Goal: Task Accomplishment & Management: Use online tool/utility

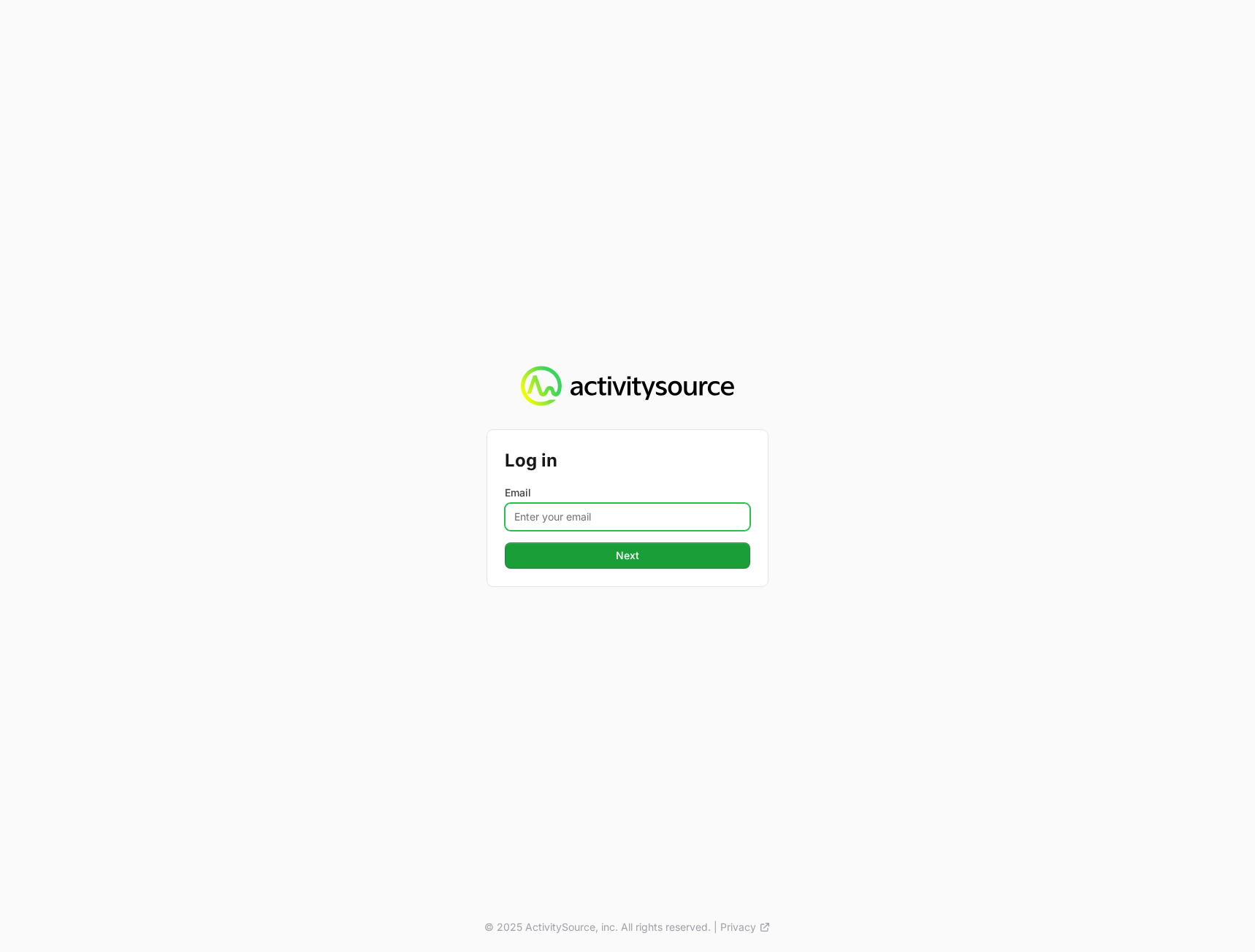
click at [573, 506] on input "Email" at bounding box center [628, 516] width 246 height 28
type input "[PERSON_NAME][EMAIL_ADDRESS][DOMAIN_NAME]"
click at [1062, 543] on div "Log in Email [PERSON_NAME][EMAIL_ADDRESS][DOMAIN_NAME] Next © 2025 ActivitySour…" at bounding box center [628, 476] width 1255 height 952
click at [626, 556] on span "Next" at bounding box center [628, 556] width 23 height 18
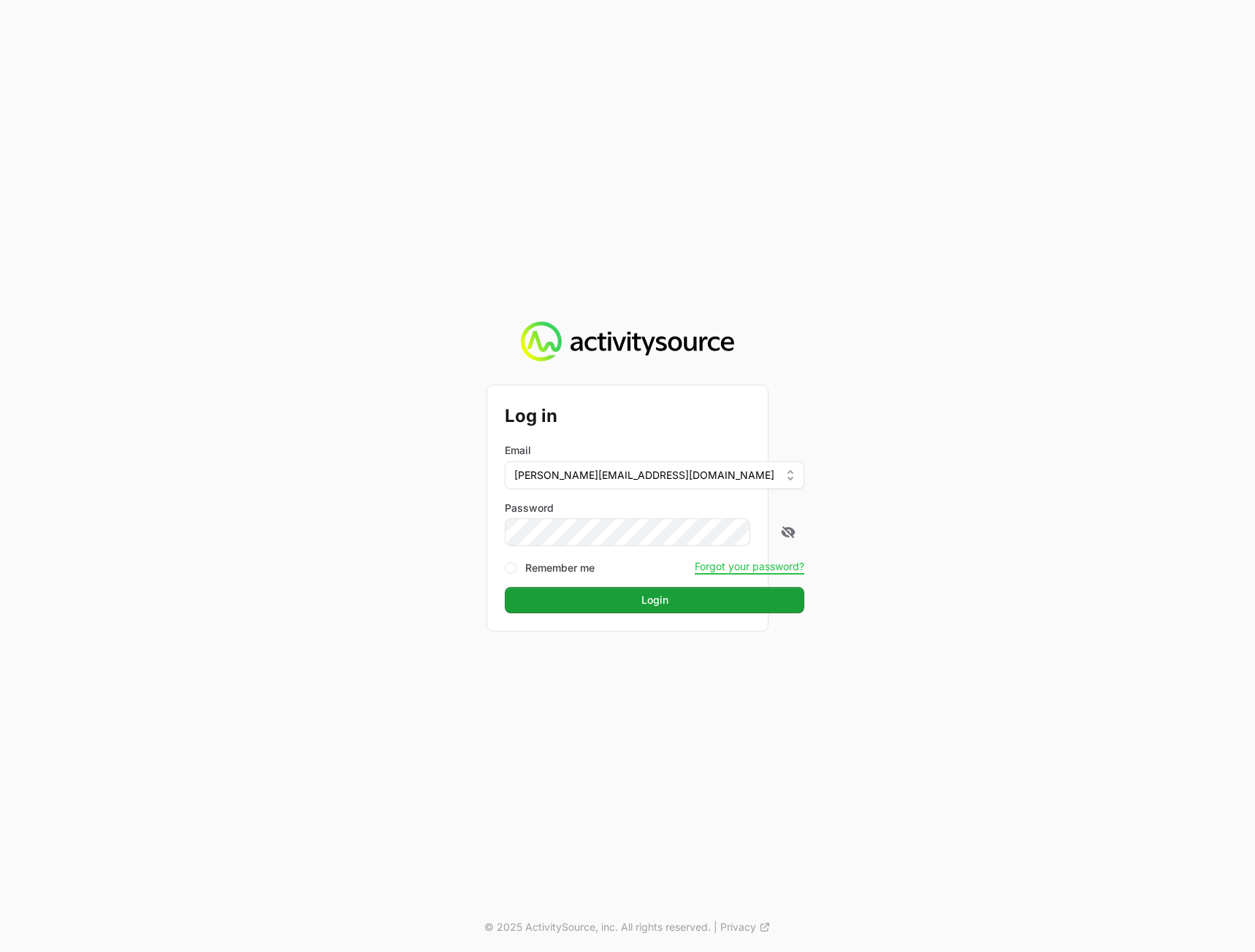
click at [1085, 517] on div "Log in Email [PERSON_NAME][EMAIL_ADDRESS][DOMAIN_NAME] Password Remember me For…" at bounding box center [628, 476] width 1255 height 952
click at [1074, 521] on div "Log in Email [PERSON_NAME][EMAIL_ADDRESS][DOMAIN_NAME] Password Remember me For…" at bounding box center [628, 476] width 1255 height 952
click at [644, 597] on button "Login" at bounding box center [654, 601] width 299 height 27
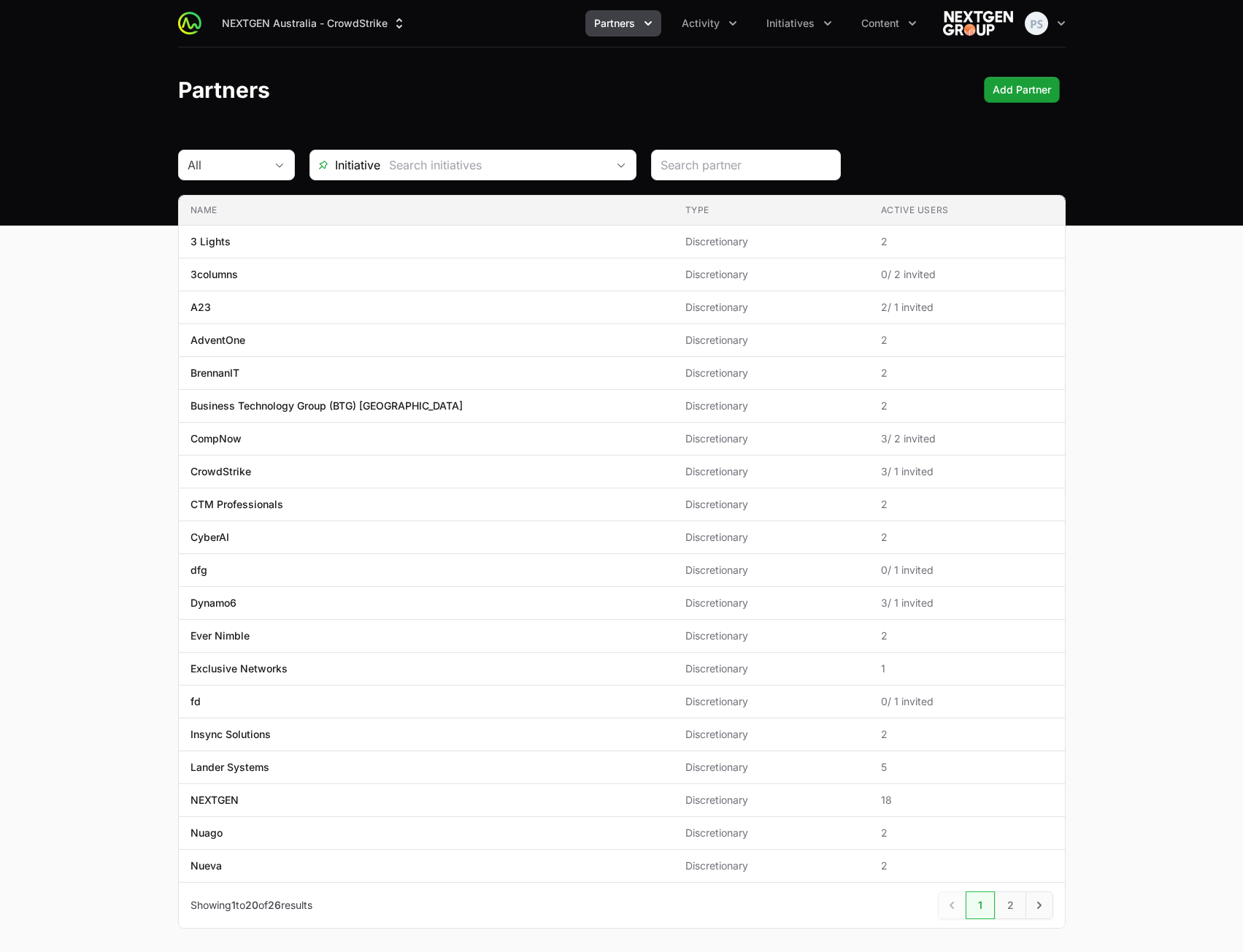
click at [1094, 275] on main "All Initiative Name Type Active Users Name 3 Lights Type Discretionary Active U…" at bounding box center [621, 556] width 1243 height 814
click at [345, 26] on button "NEXTGEN Australia - CrowdStrike" at bounding box center [314, 23] width 202 height 27
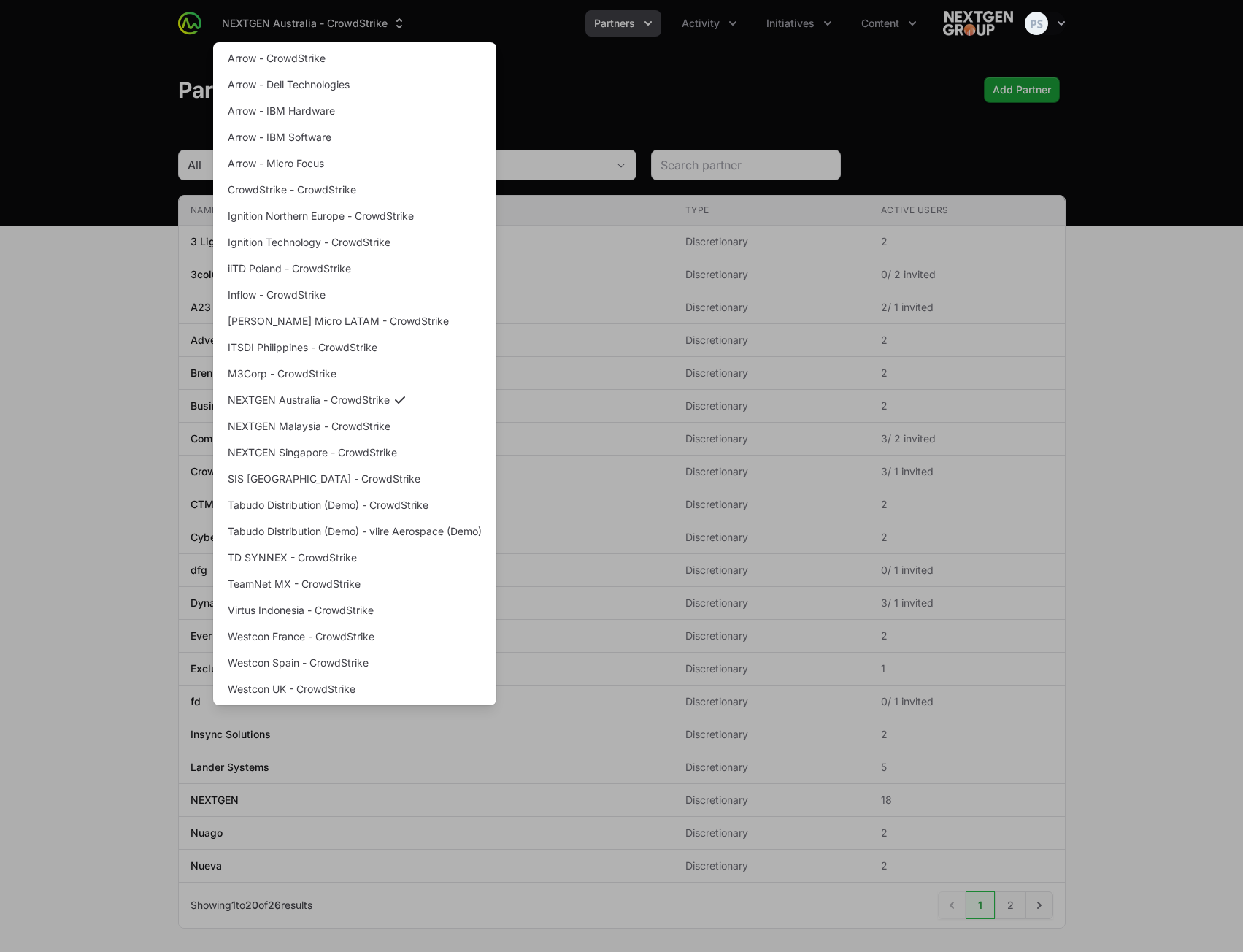
click at [112, 216] on div "Supplier switch menu" at bounding box center [621, 476] width 1243 height 952
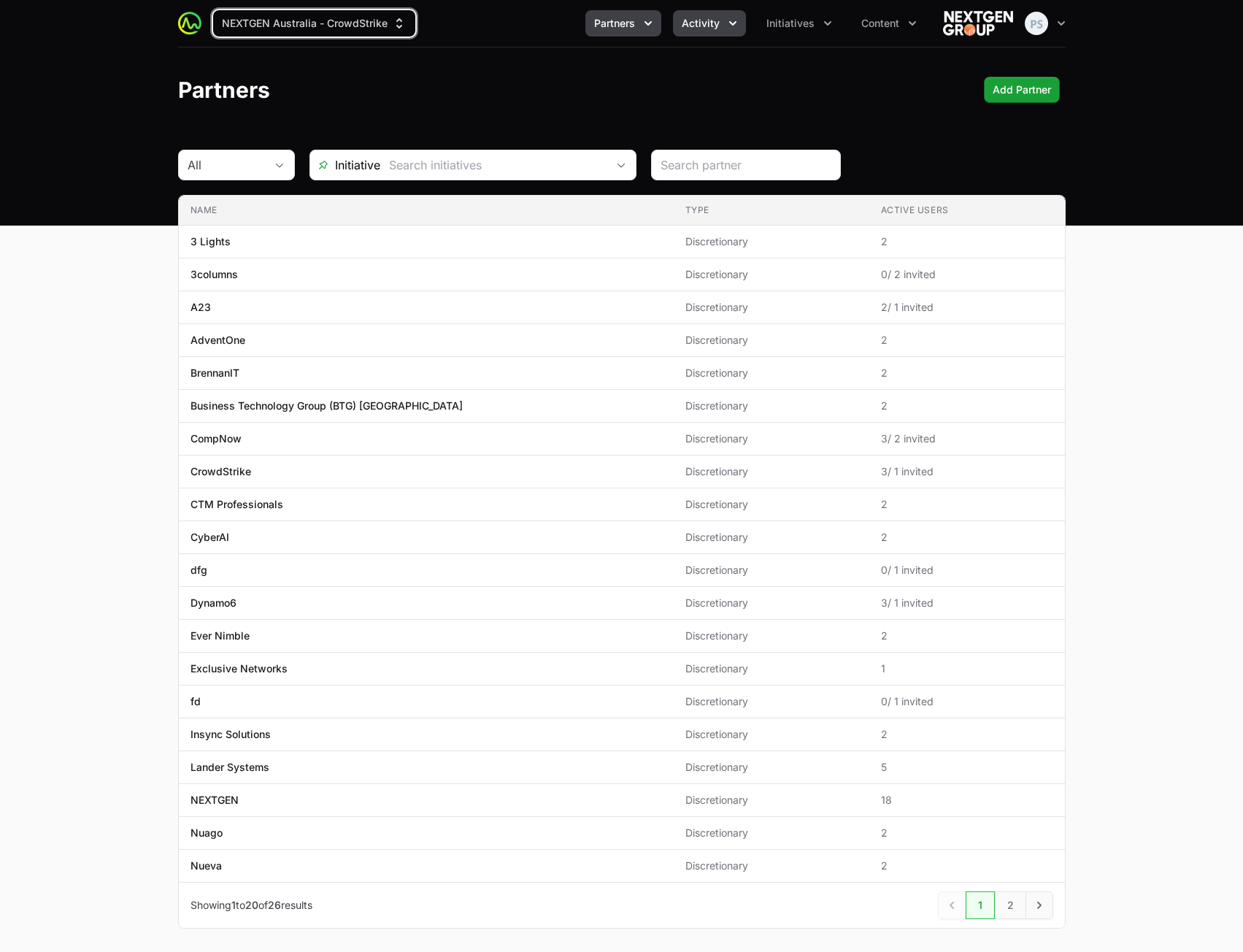
click at [689, 27] on span "Activity" at bounding box center [700, 23] width 38 height 14
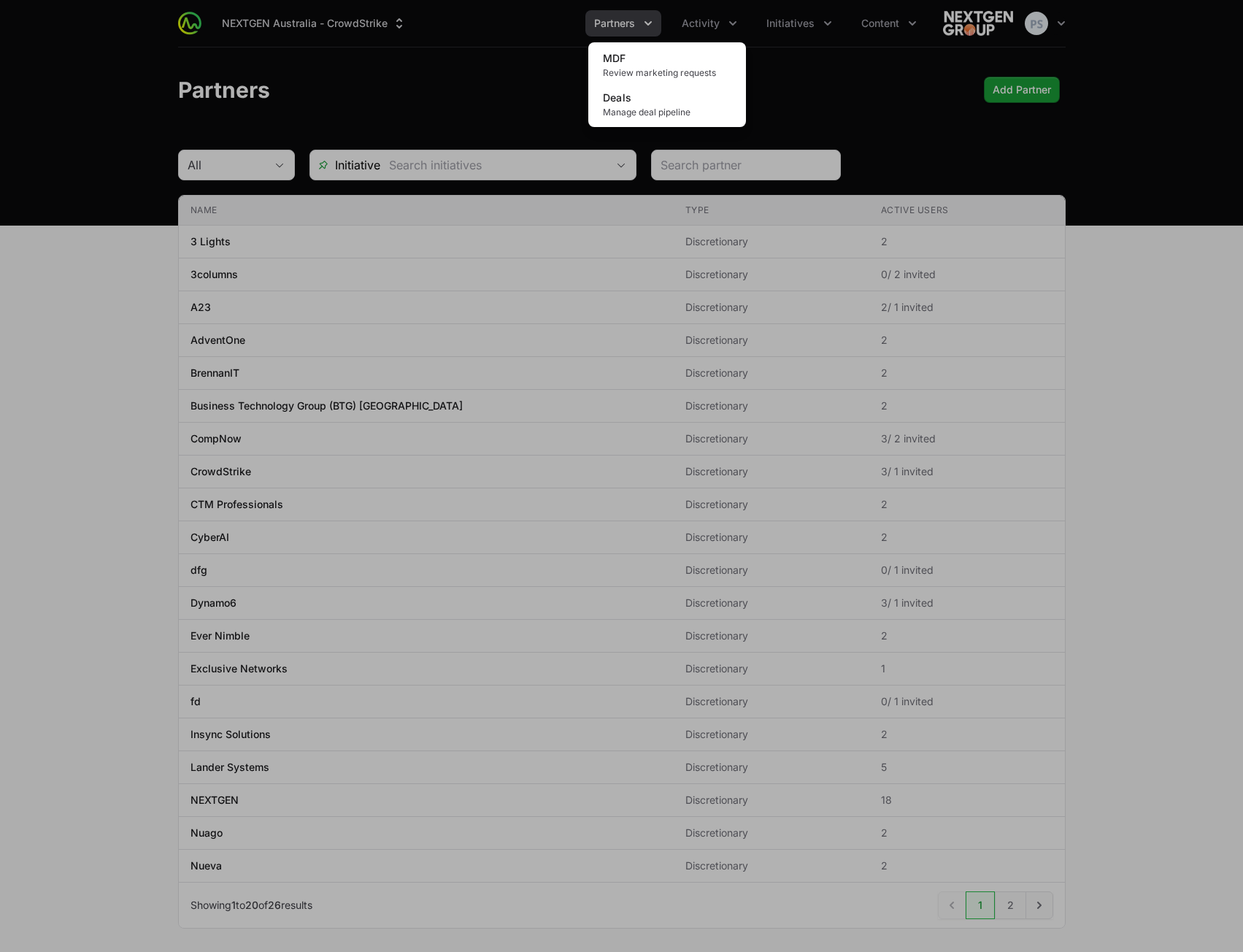
drag, startPoint x: 496, startPoint y: 85, endPoint x: 563, endPoint y: 77, distance: 67.5
click at [497, 85] on div "Activity menu" at bounding box center [621, 476] width 1243 height 952
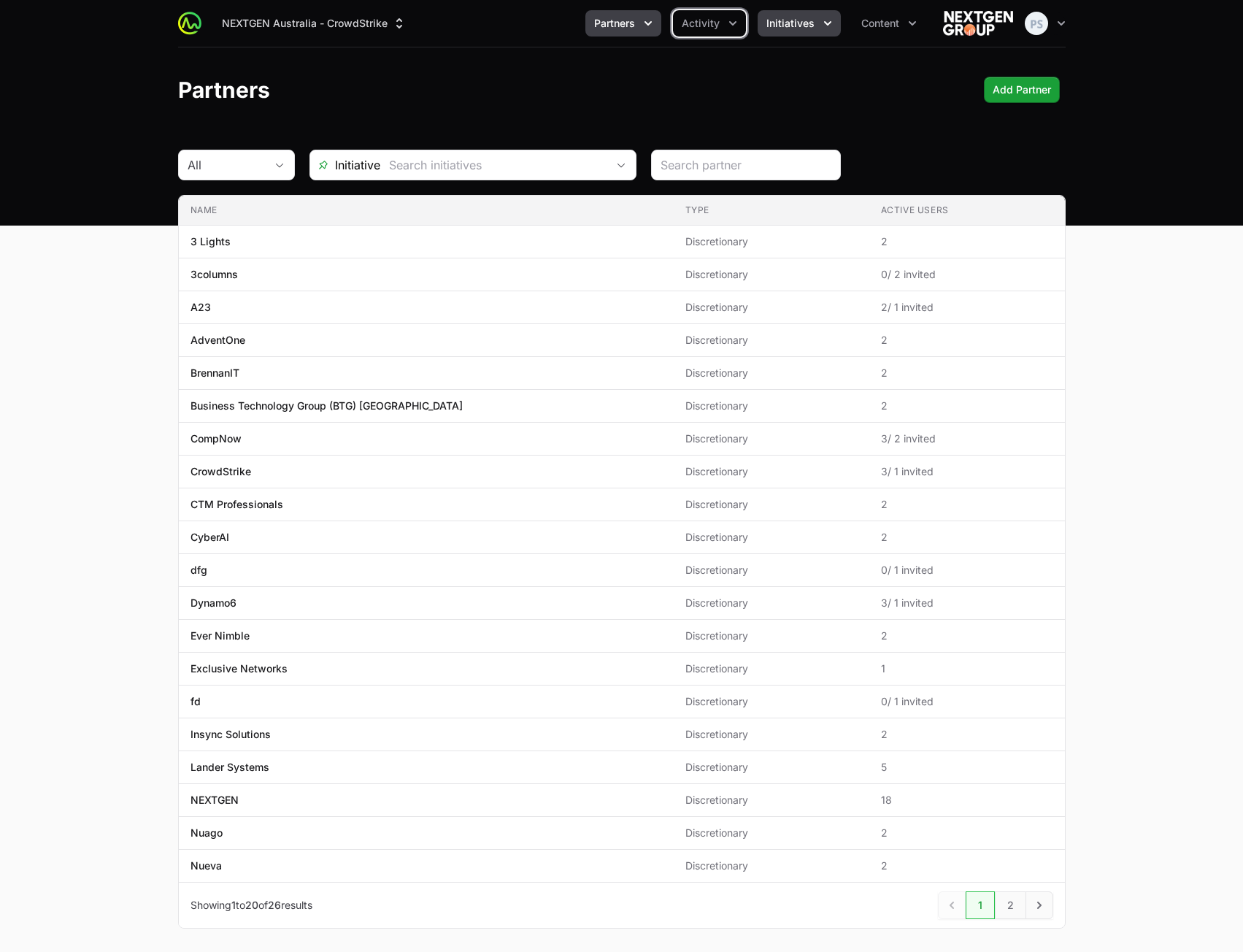
click at [813, 34] on button "Initiatives" at bounding box center [800, 23] width 84 height 27
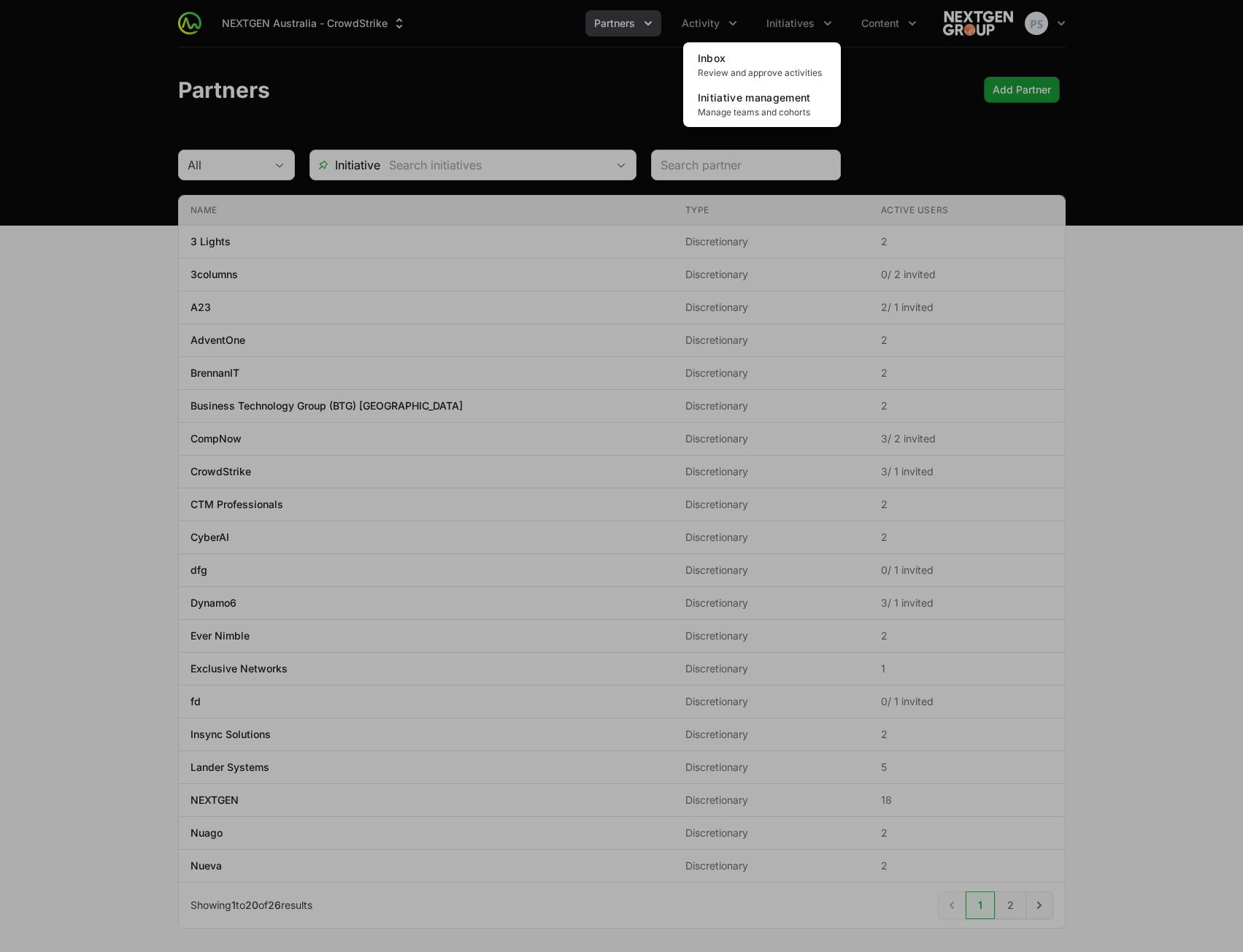
click at [897, 83] on div "Initiatives menu" at bounding box center [621, 476] width 1243 height 952
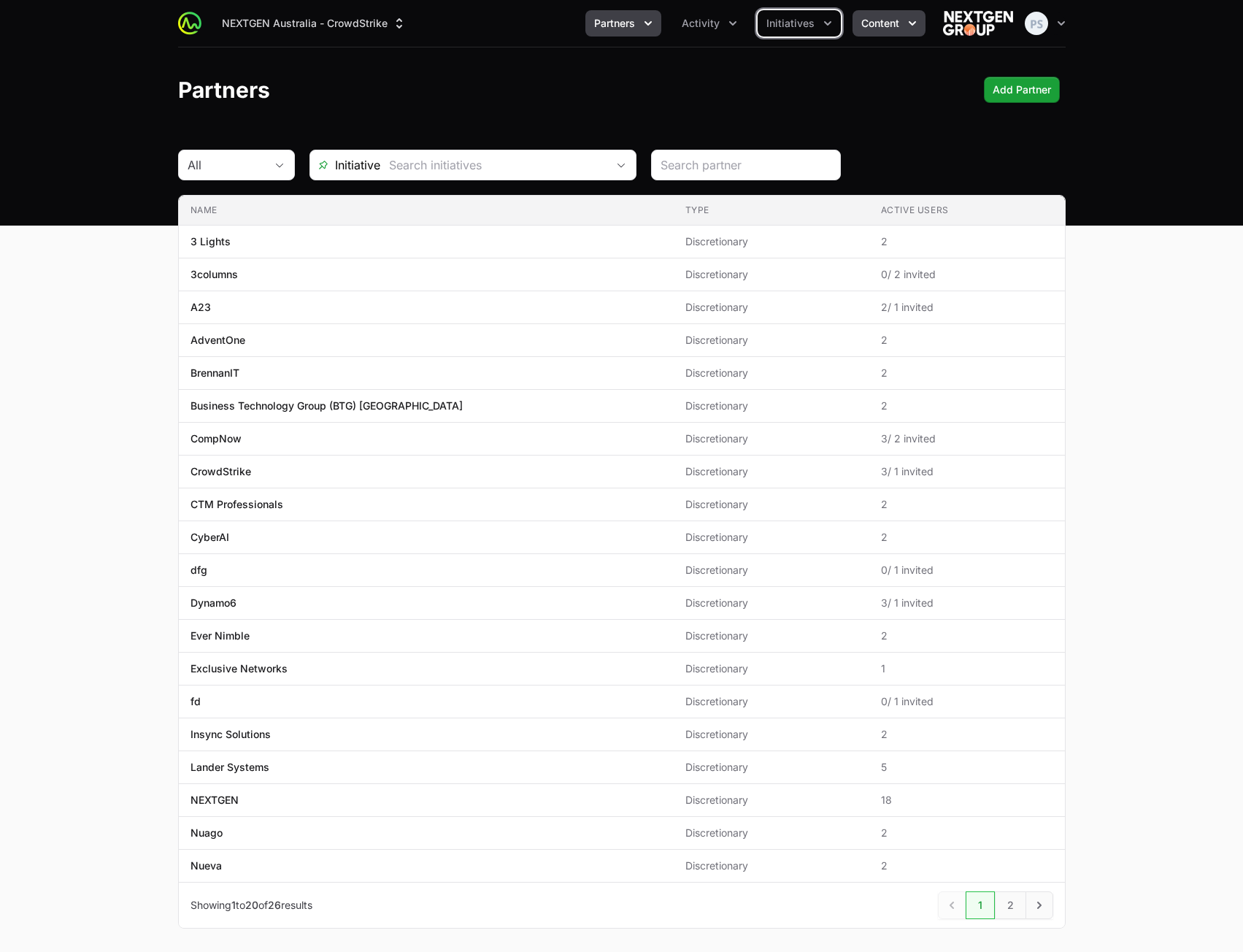
click at [882, 28] on span "Content" at bounding box center [880, 23] width 38 height 14
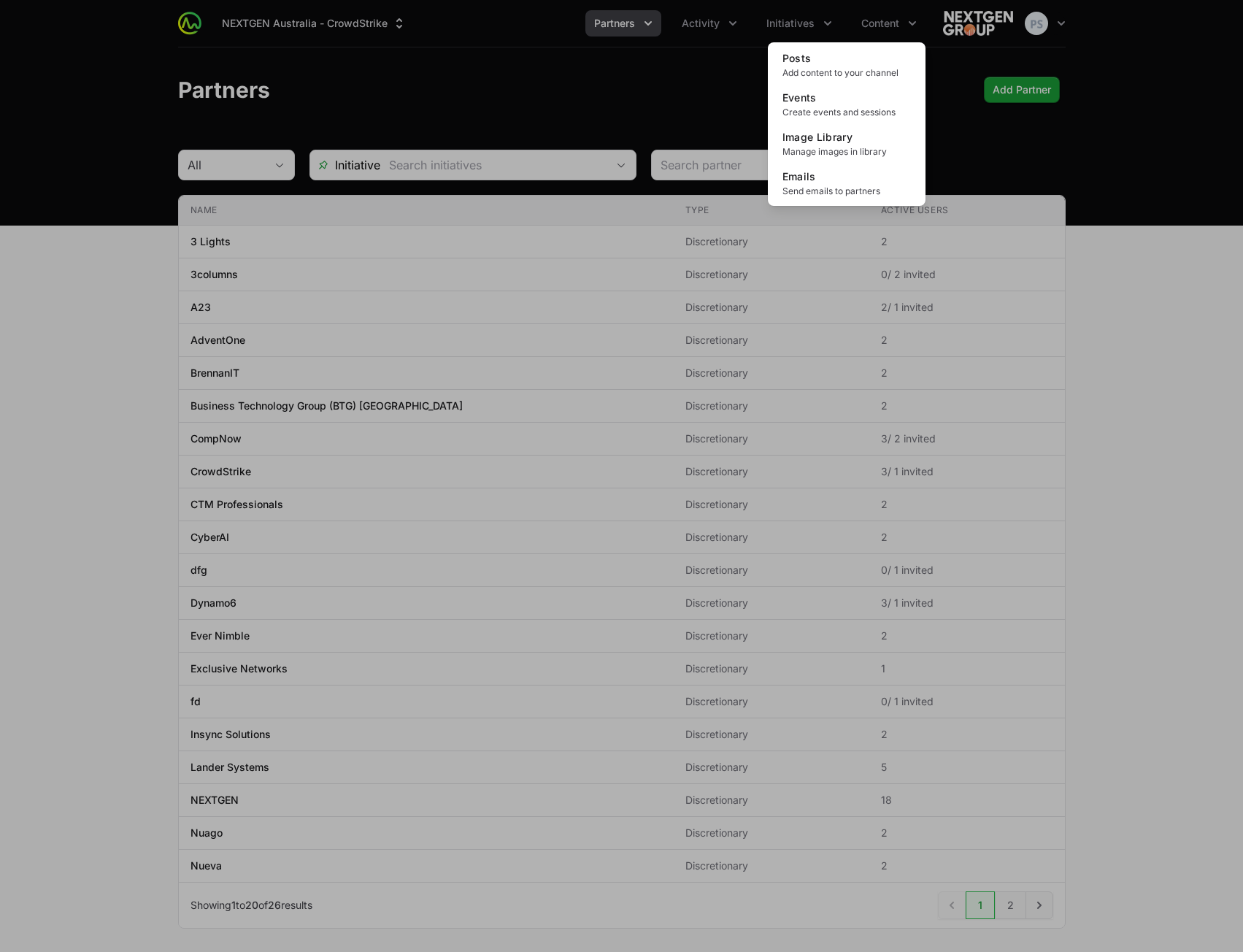
drag, startPoint x: 612, startPoint y: 87, endPoint x: 638, endPoint y: 71, distance: 30.5
click at [618, 84] on div "Content menu" at bounding box center [621, 476] width 1243 height 952
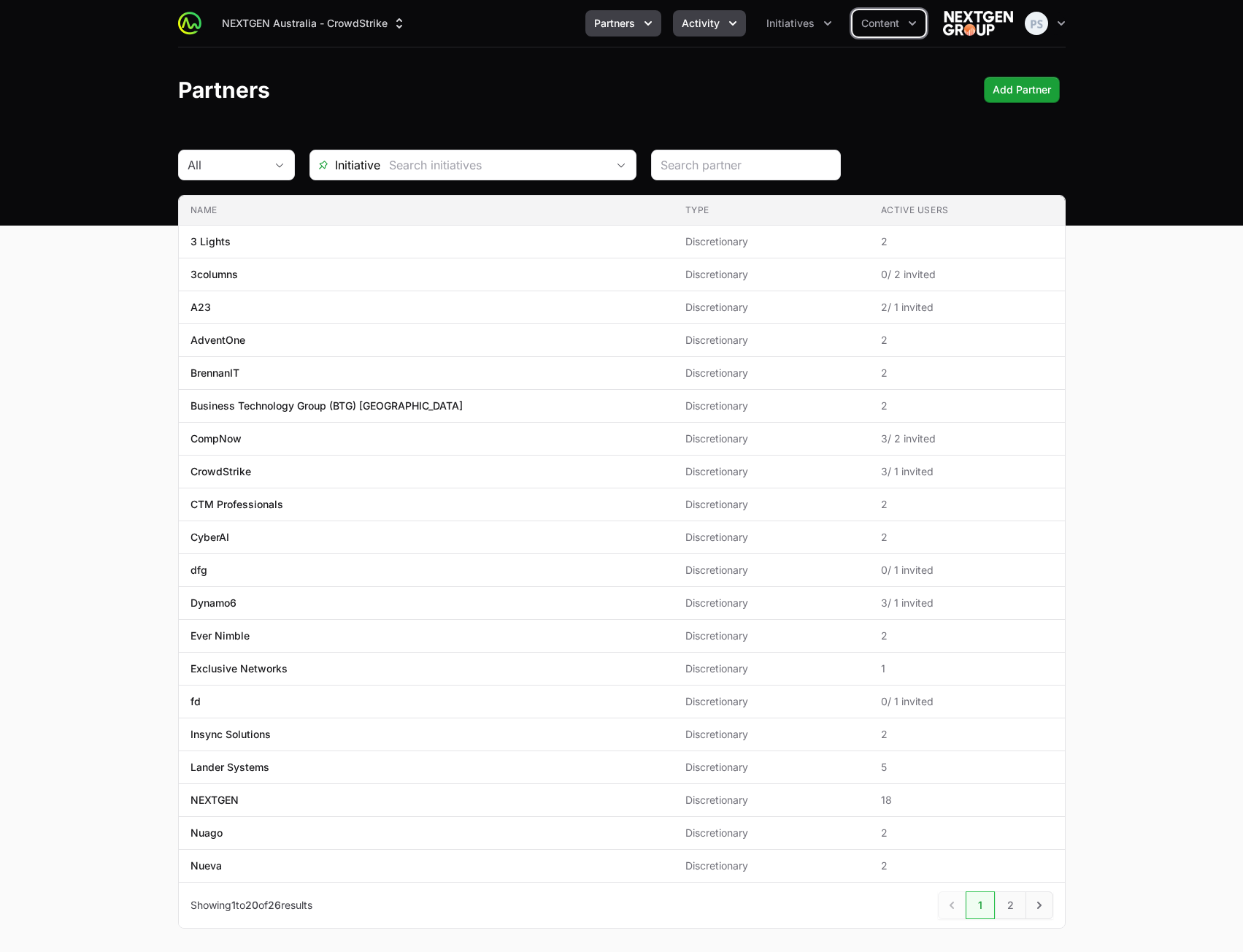
click at [722, 27] on button "Activity" at bounding box center [709, 23] width 73 height 27
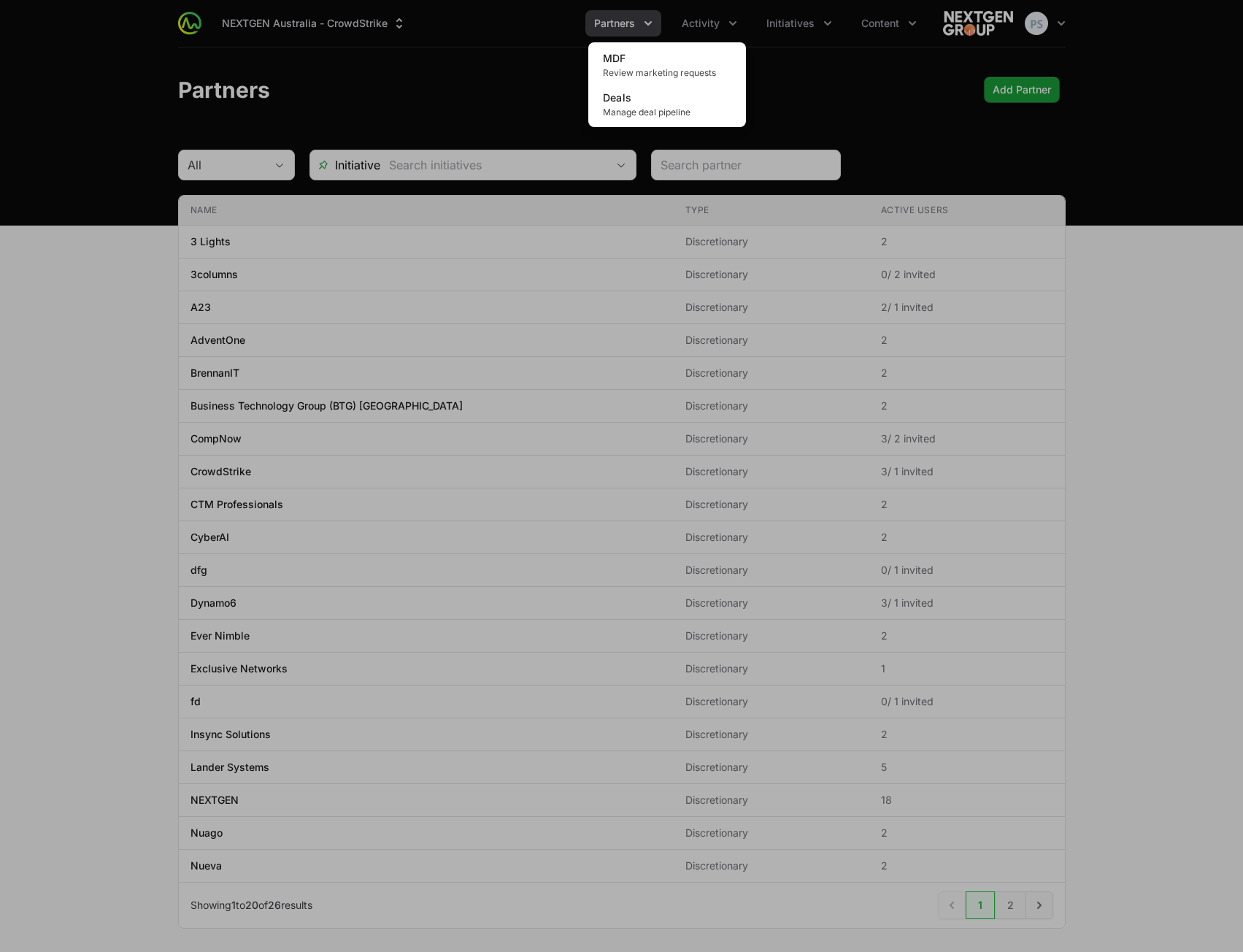
click at [641, 23] on div "Activity menu" at bounding box center [621, 476] width 1243 height 952
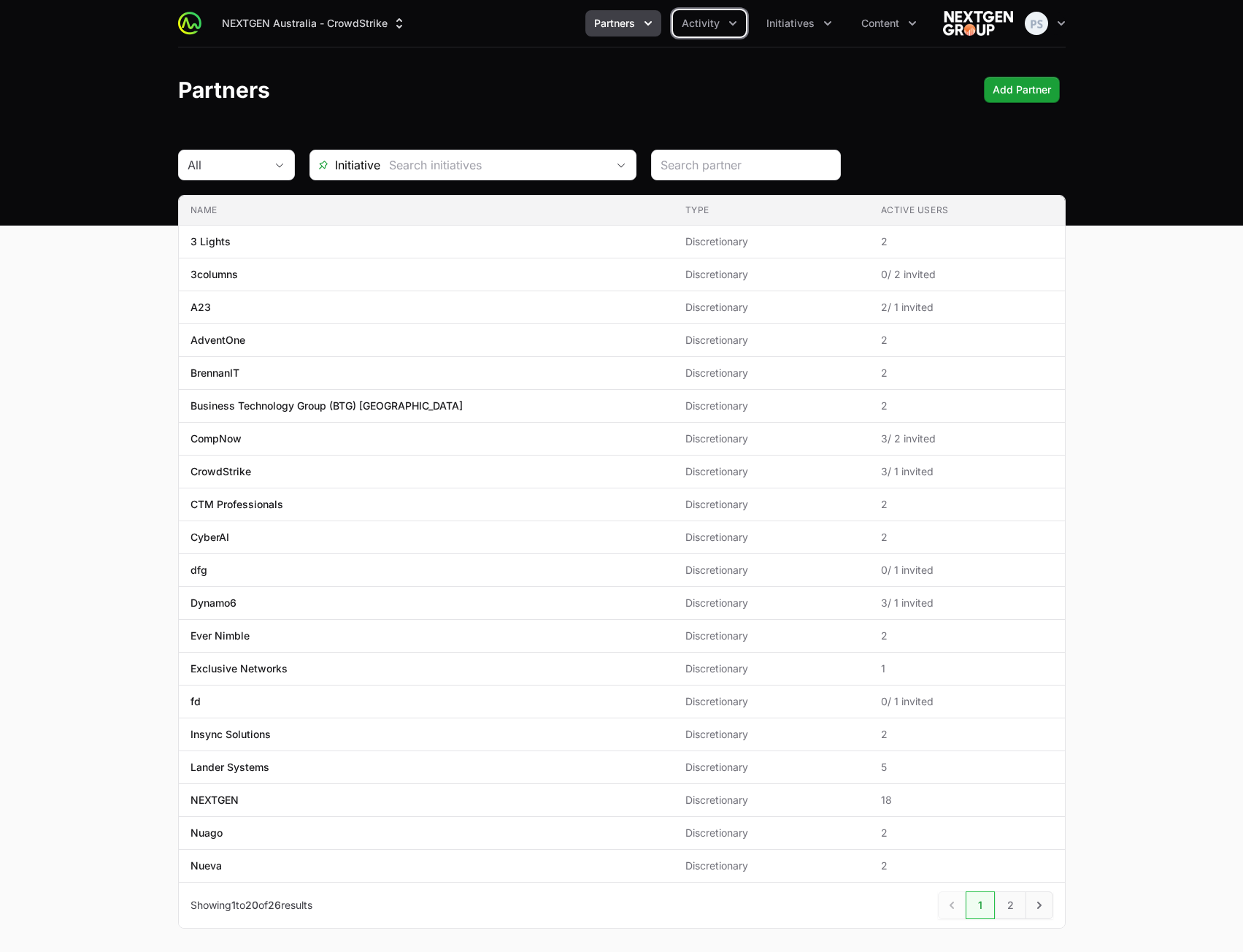
click at [640, 23] on button "Partners" at bounding box center [623, 23] width 76 height 27
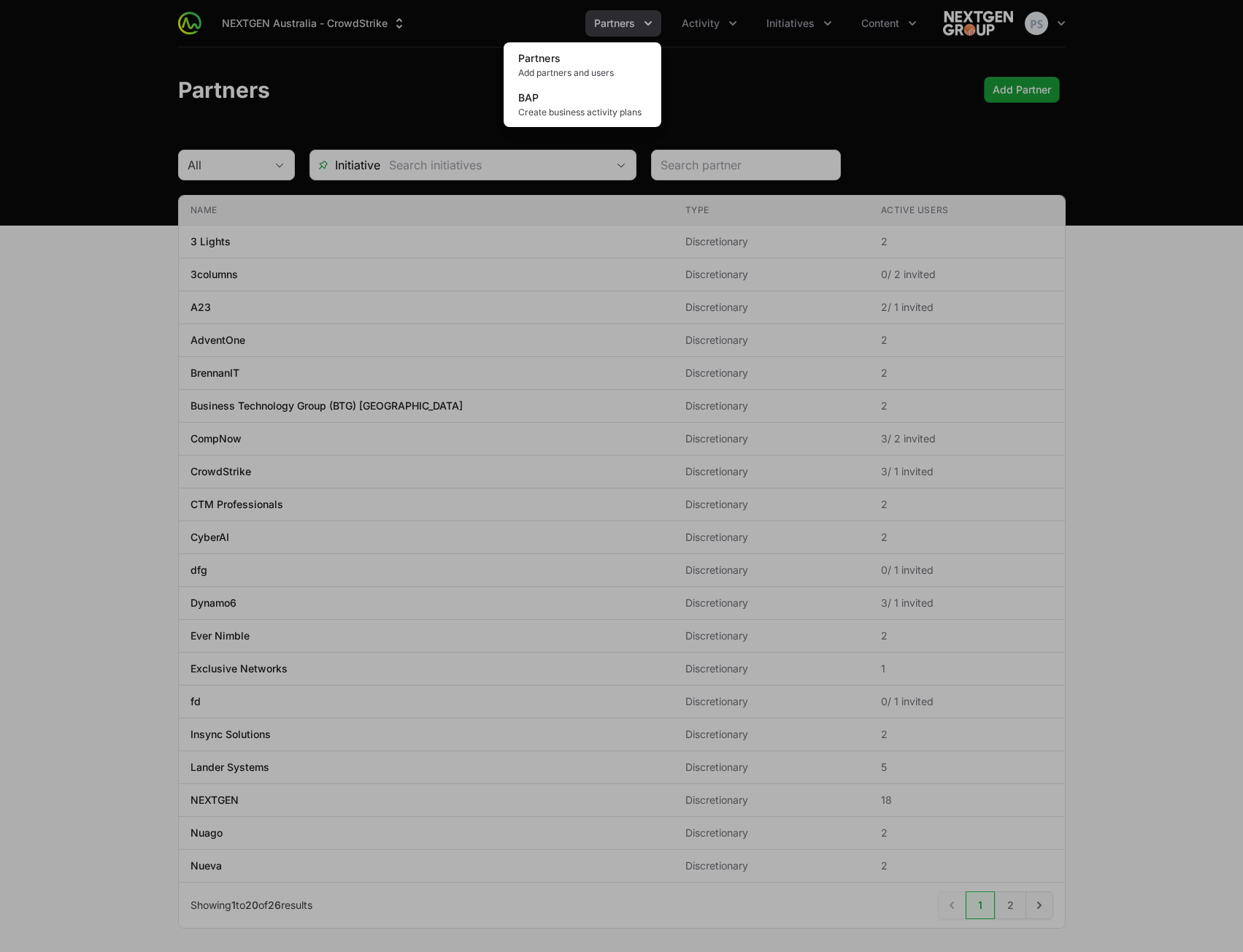
click at [757, 91] on div "Partners menu" at bounding box center [621, 476] width 1243 height 952
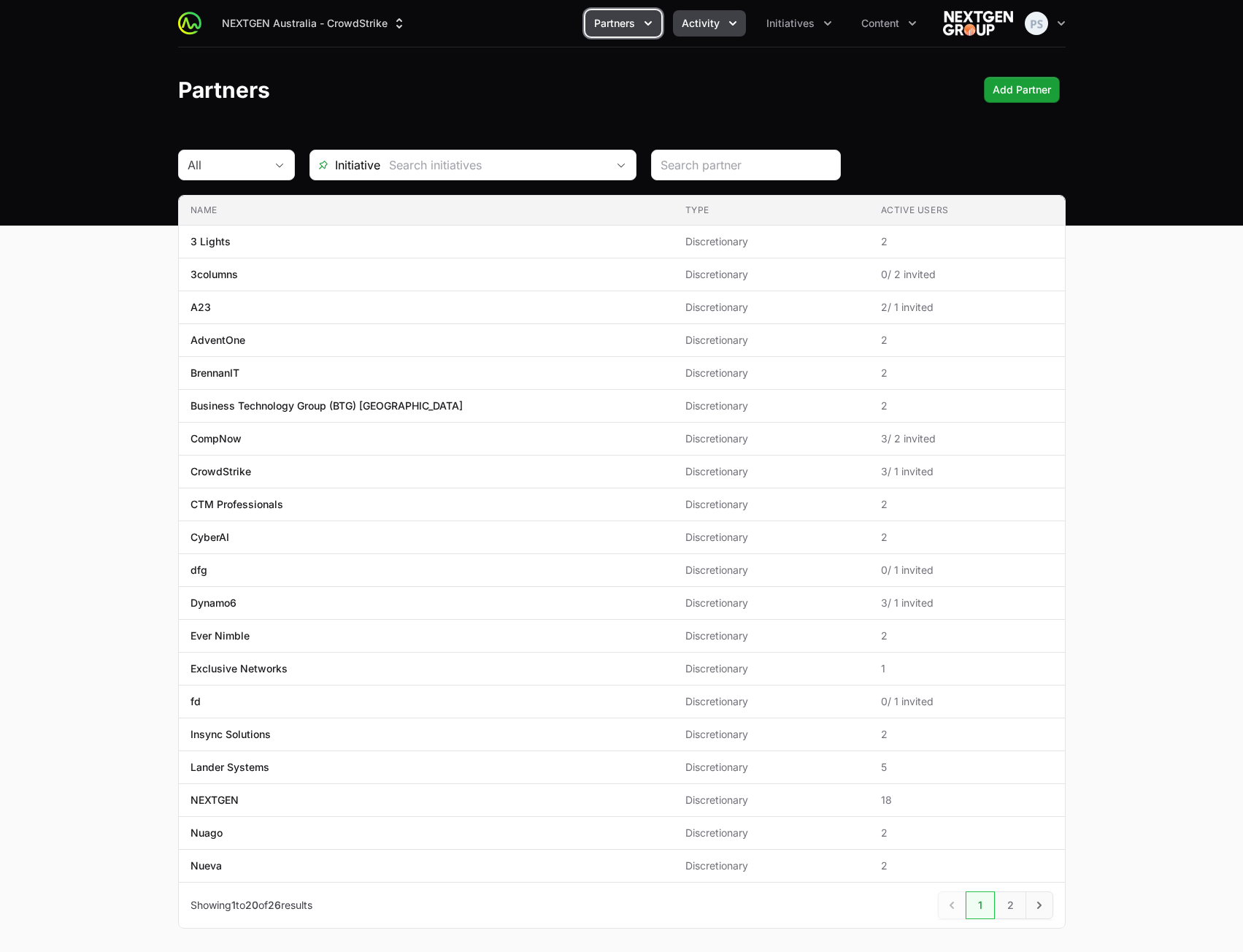
click at [732, 28] on icon "Activity menu" at bounding box center [733, 23] width 14 height 14
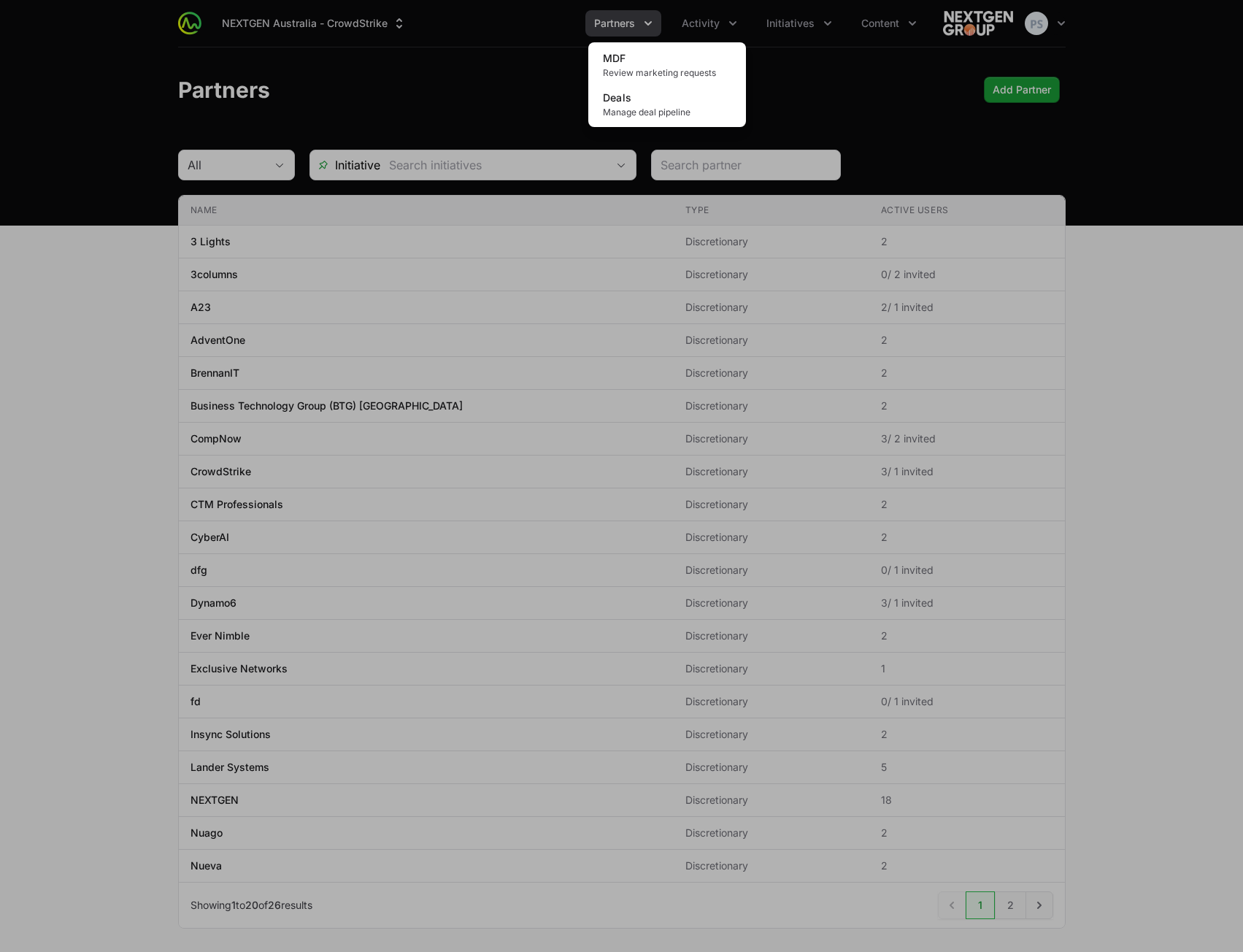
drag, startPoint x: 803, startPoint y: 47, endPoint x: 724, endPoint y: 37, distance: 79.6
click at [803, 49] on div "Activity menu" at bounding box center [621, 476] width 1243 height 952
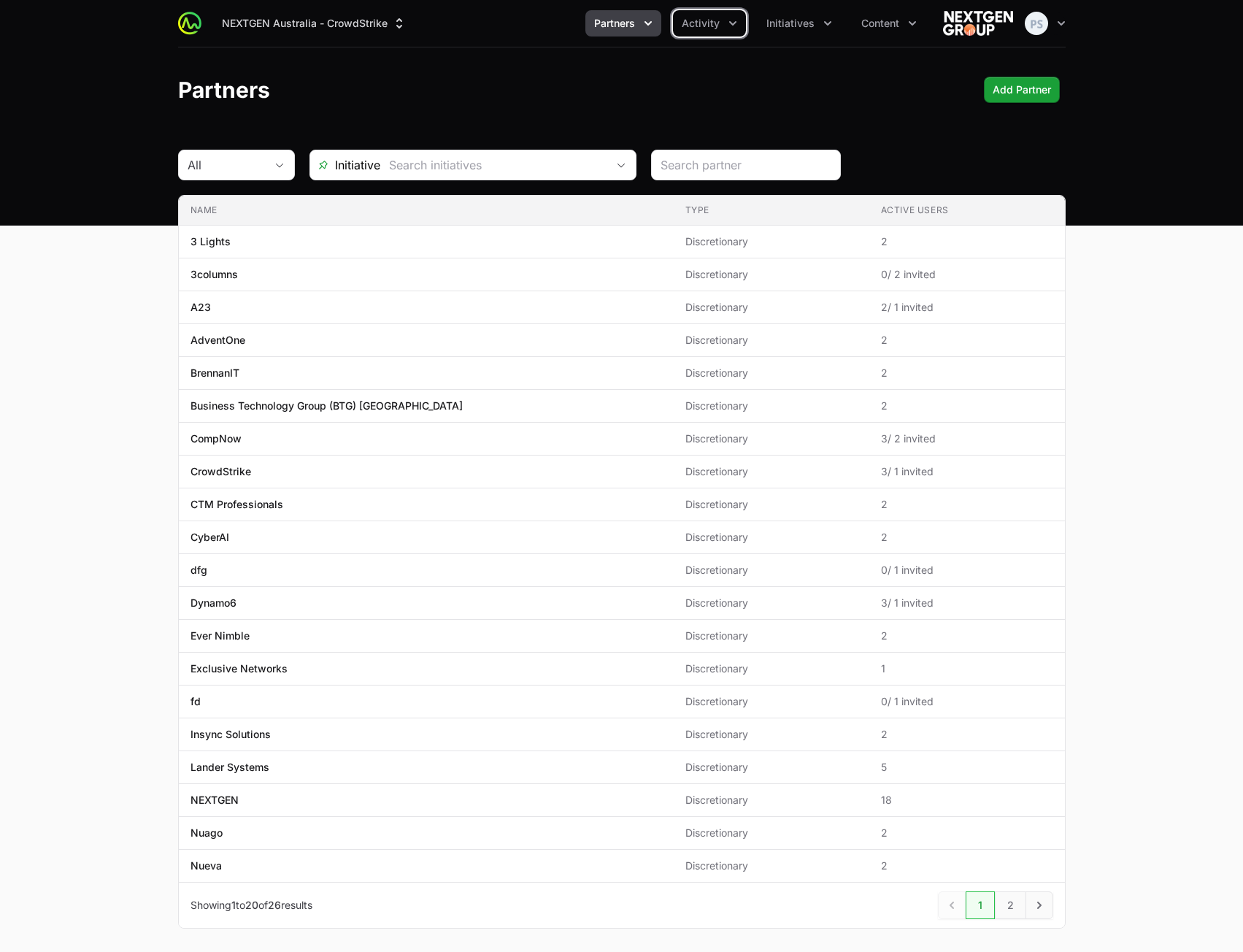
click at [620, 29] on span "Partners" at bounding box center [615, 23] width 41 height 14
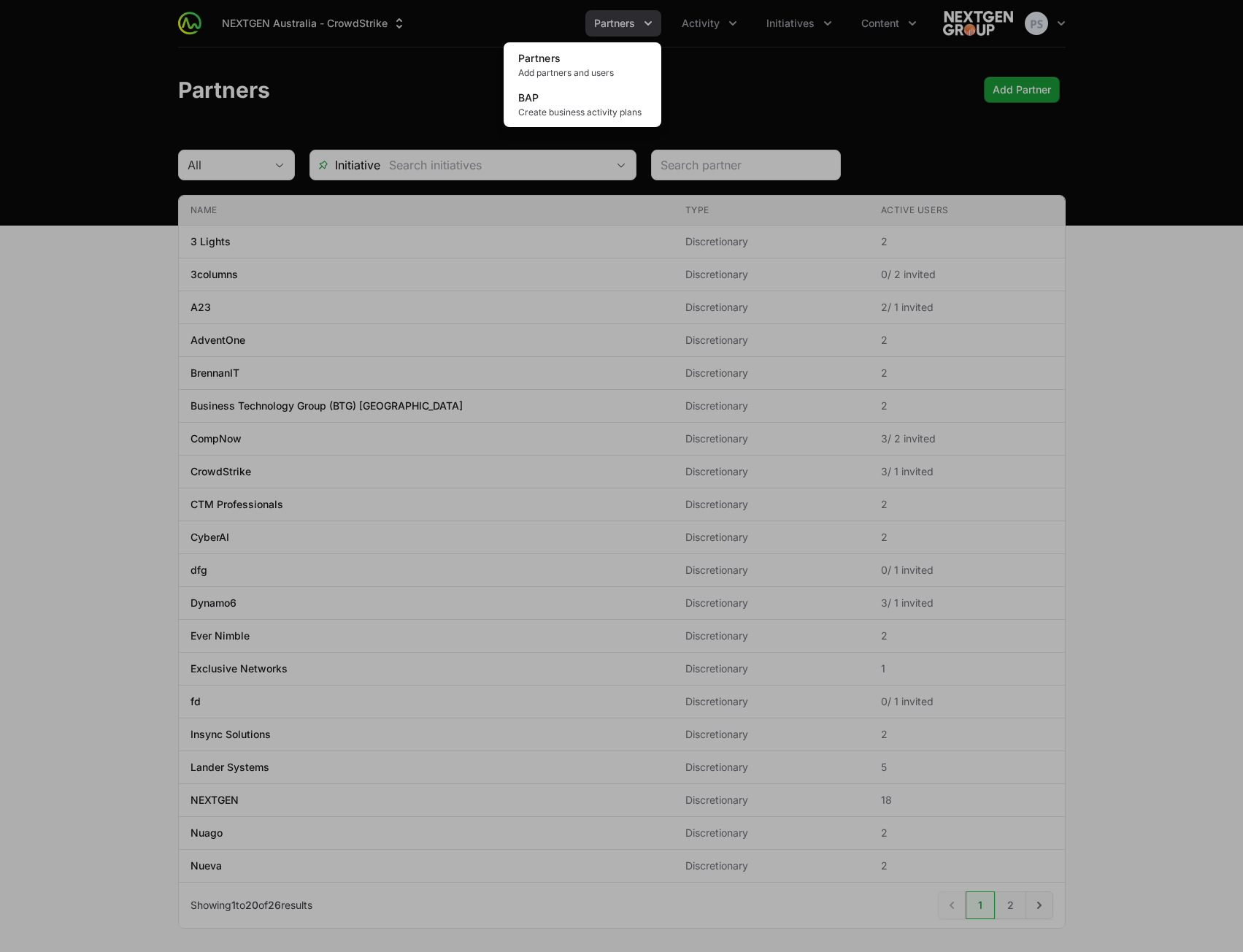
drag, startPoint x: 803, startPoint y: 114, endPoint x: 714, endPoint y: 121, distance: 89.3
click at [802, 113] on div "Partners menu" at bounding box center [621, 476] width 1243 height 952
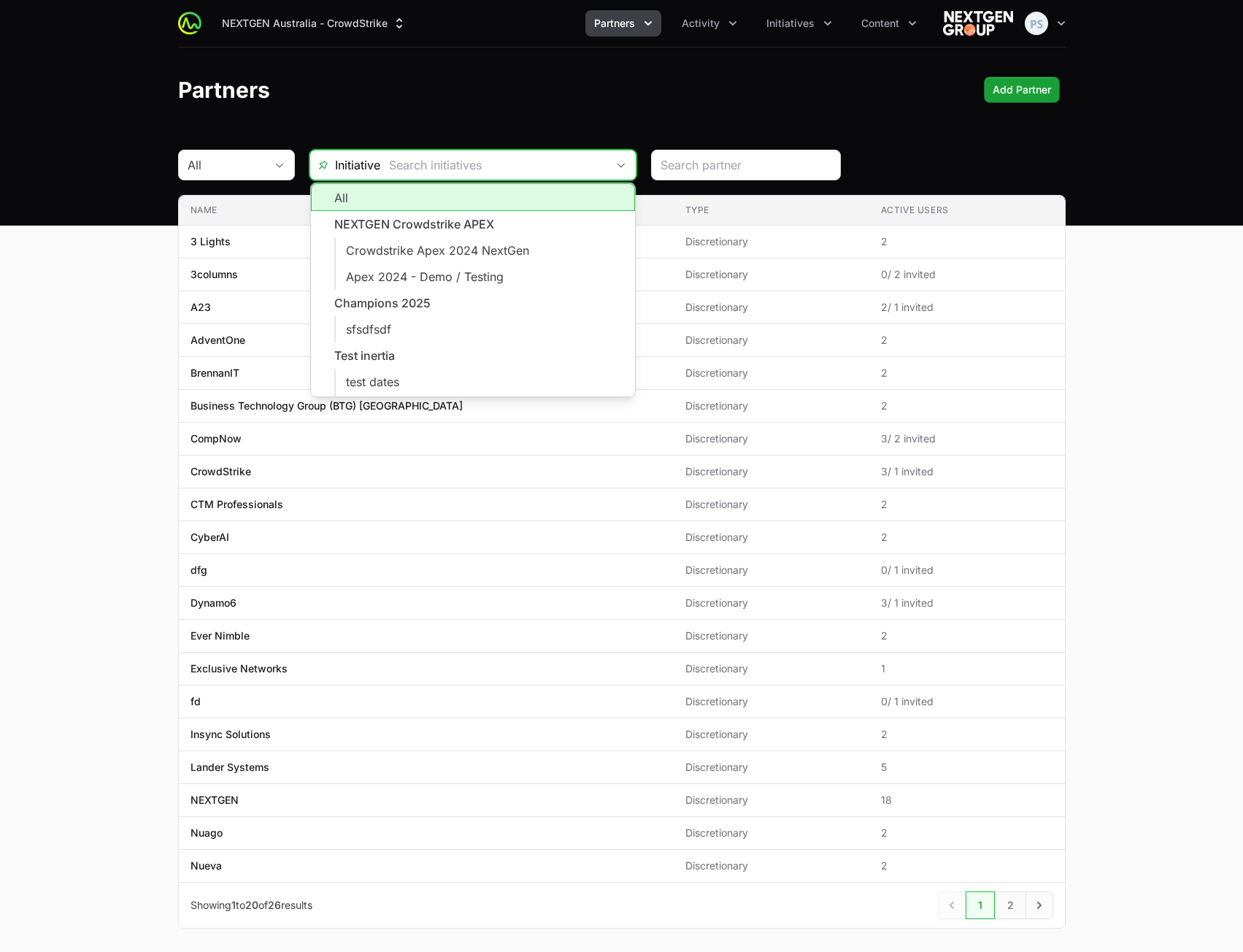
click at [534, 166] on input "text" at bounding box center [493, 165] width 226 height 29
click at [539, 126] on header "Partners Add Partner" at bounding box center [621, 89] width 1243 height 85
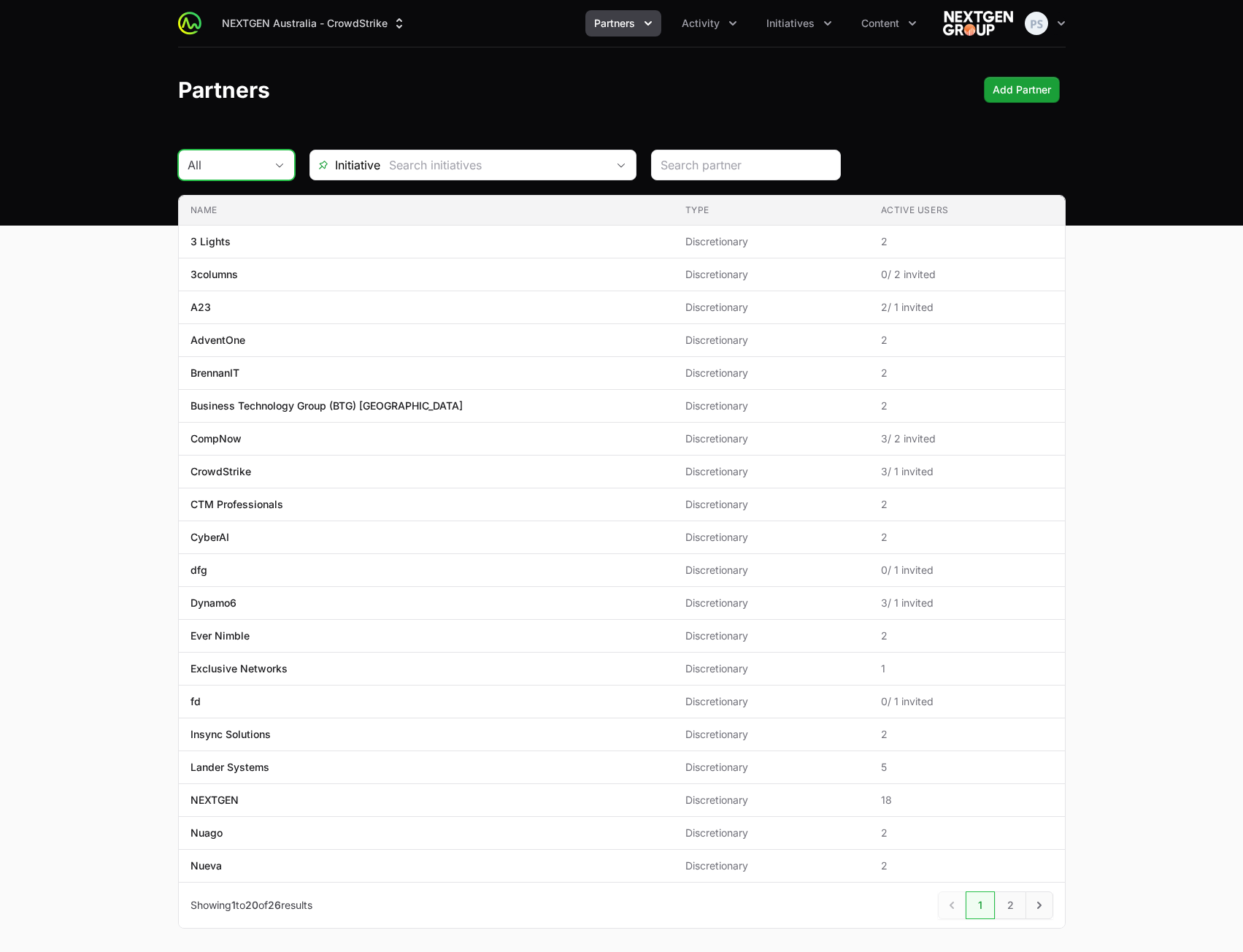
click at [250, 168] on div "All" at bounding box center [226, 165] width 77 height 18
click at [410, 101] on div "Partners Add Partner" at bounding box center [622, 90] width 888 height 27
click at [773, 29] on span "Initiatives" at bounding box center [791, 23] width 48 height 14
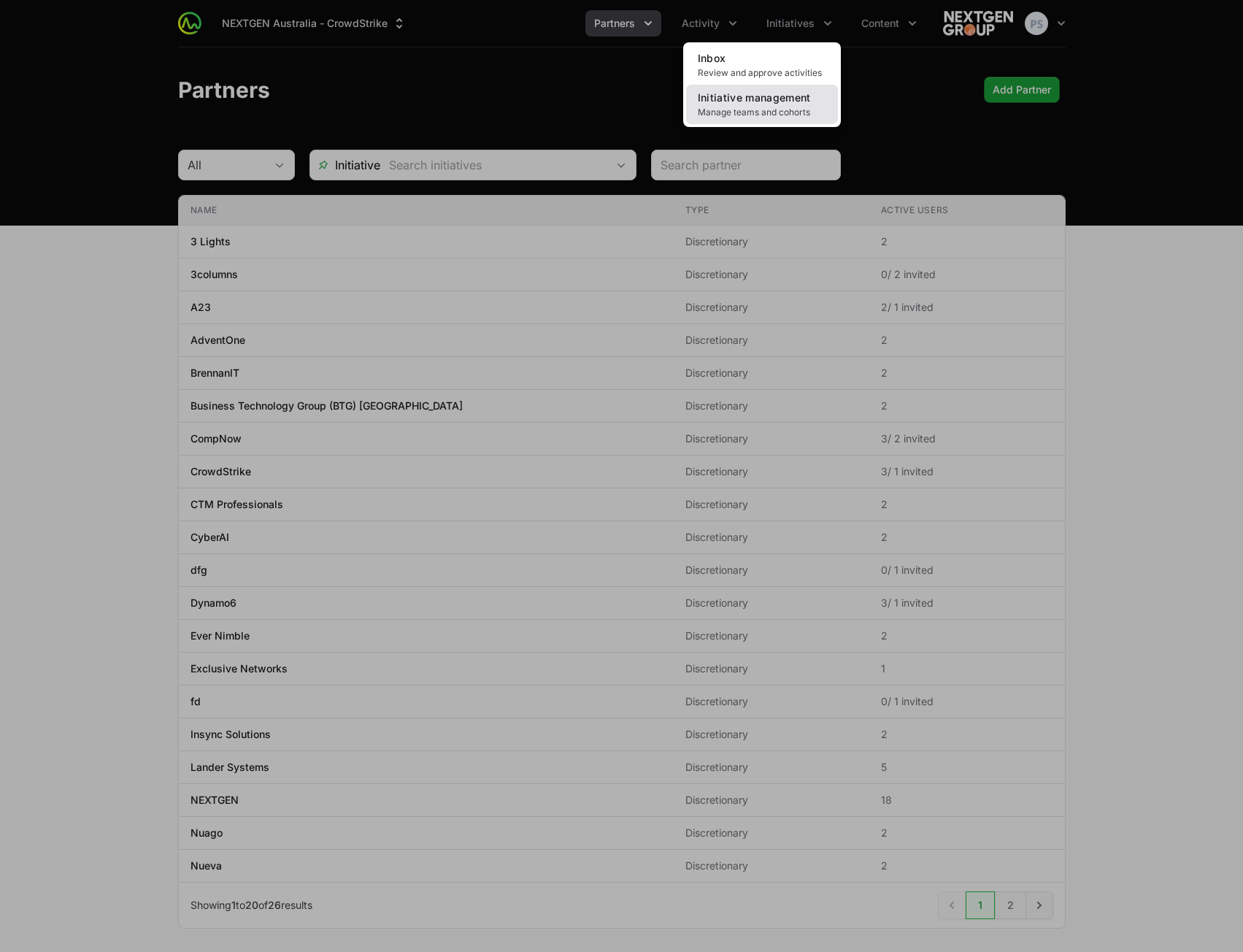
click at [769, 100] on span "Initiative management" at bounding box center [754, 98] width 113 height 12
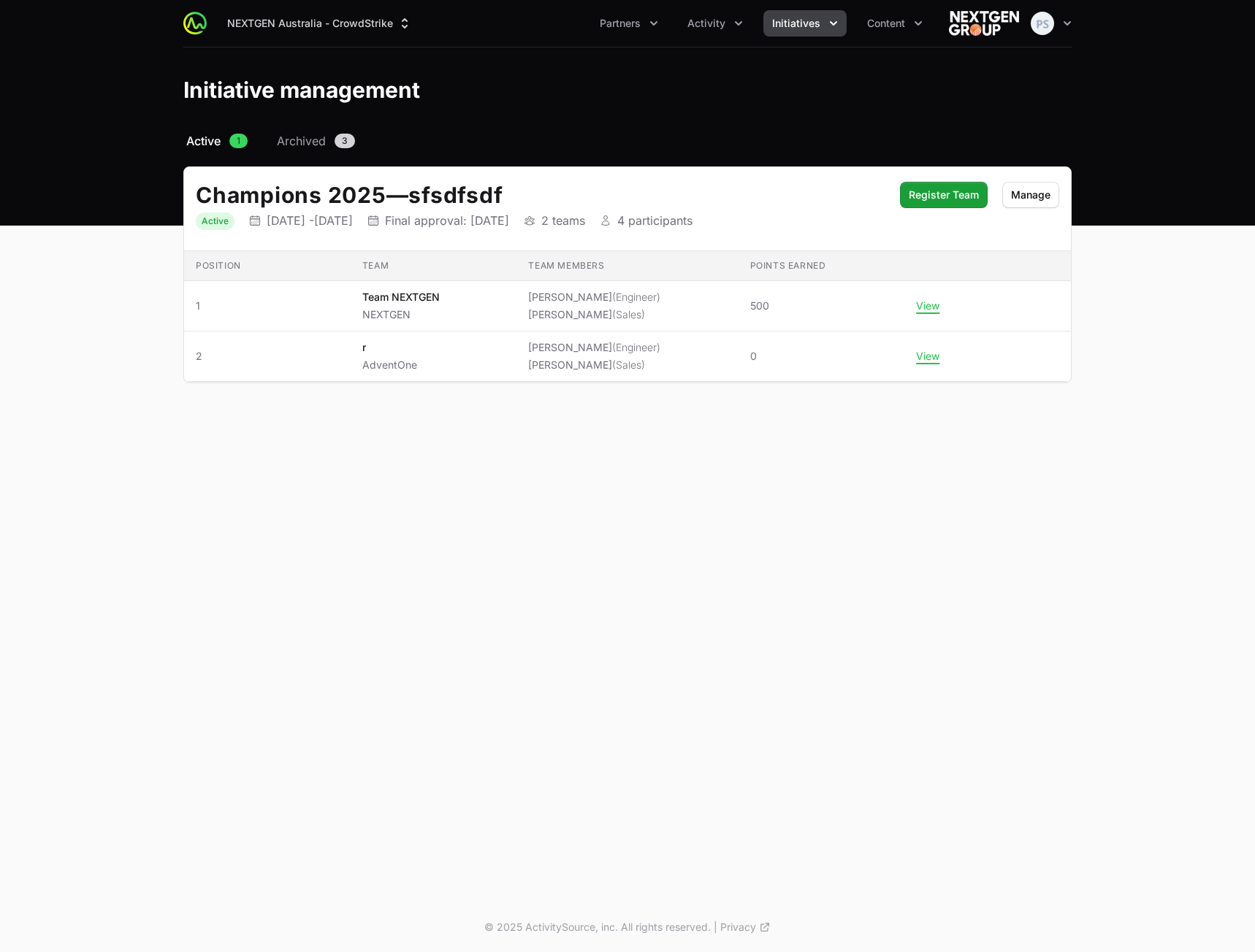
click at [809, 33] on button "Initiatives" at bounding box center [805, 23] width 84 height 27
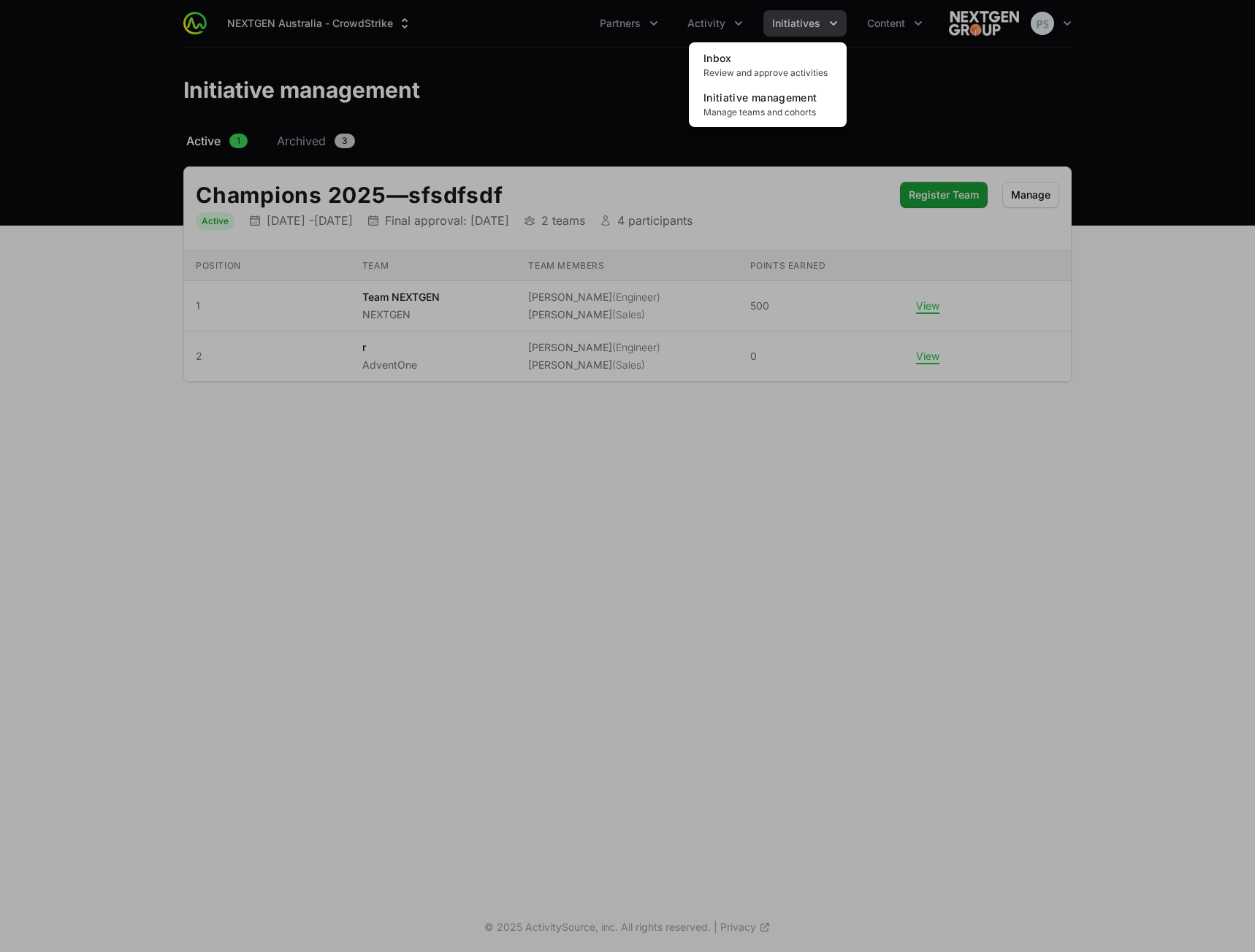
click at [500, 114] on div "Initiatives menu" at bounding box center [628, 476] width 1255 height 952
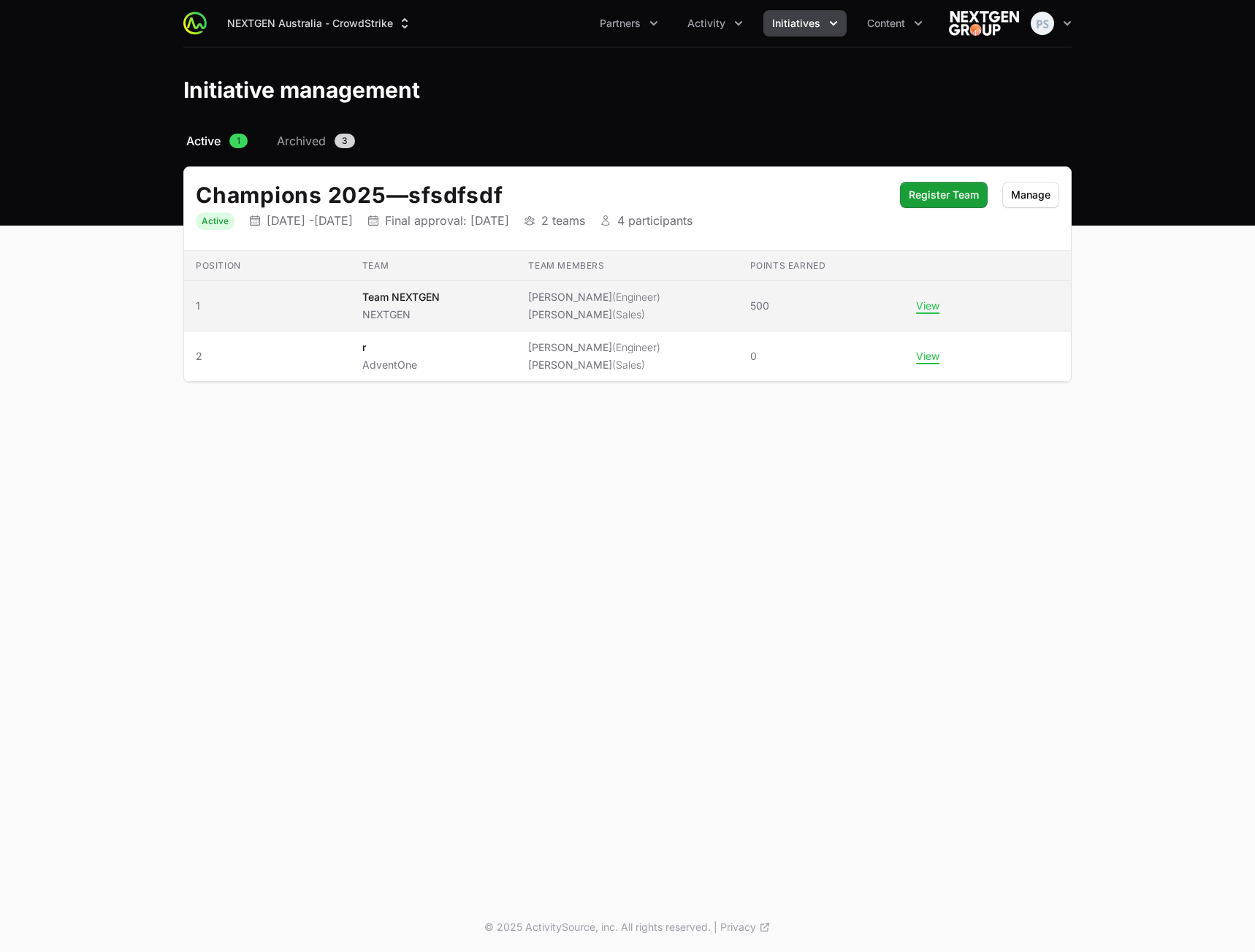
click at [420, 318] on p "NEXTGEN" at bounding box center [401, 314] width 77 height 14
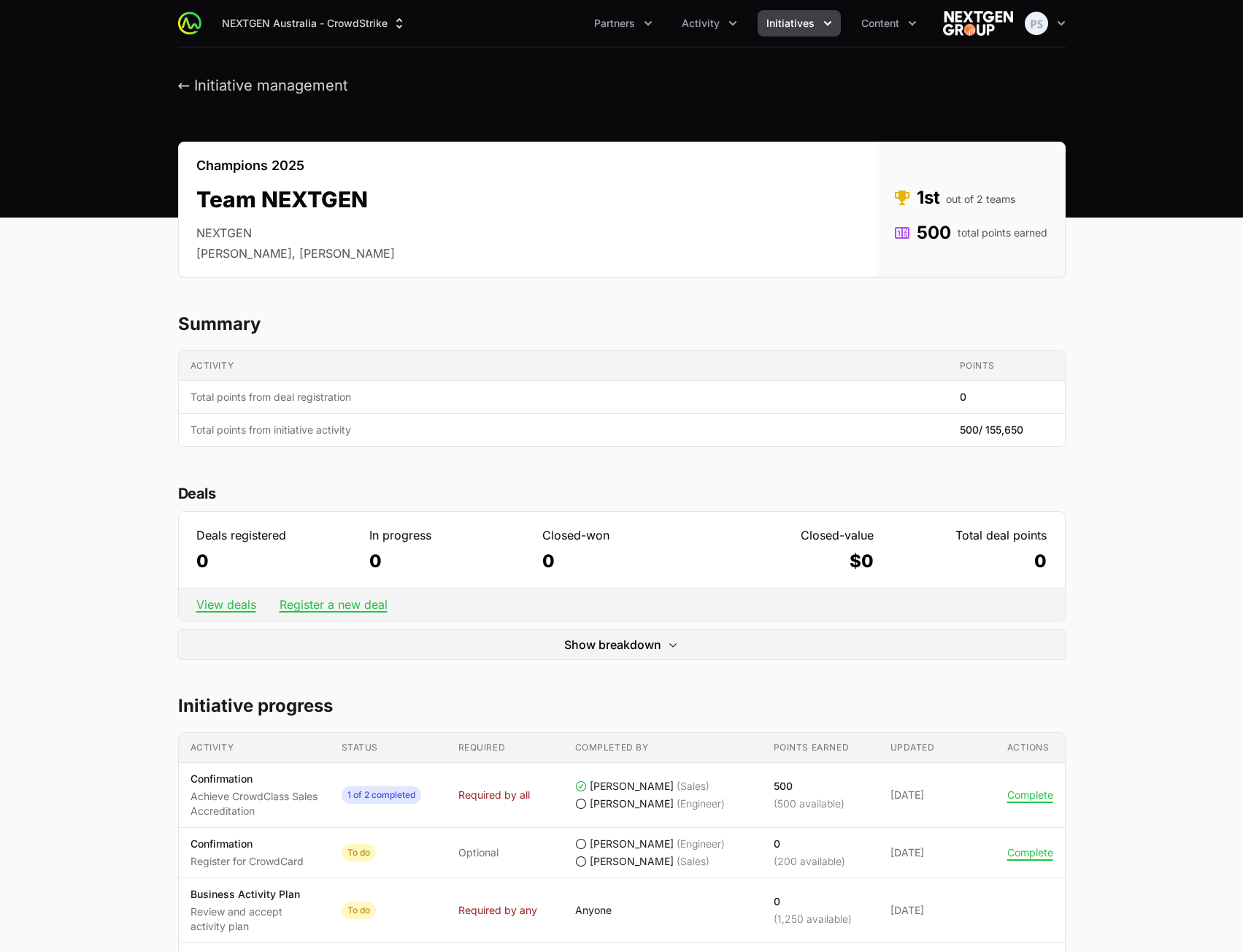
click at [795, 28] on span "Initiatives" at bounding box center [791, 23] width 48 height 14
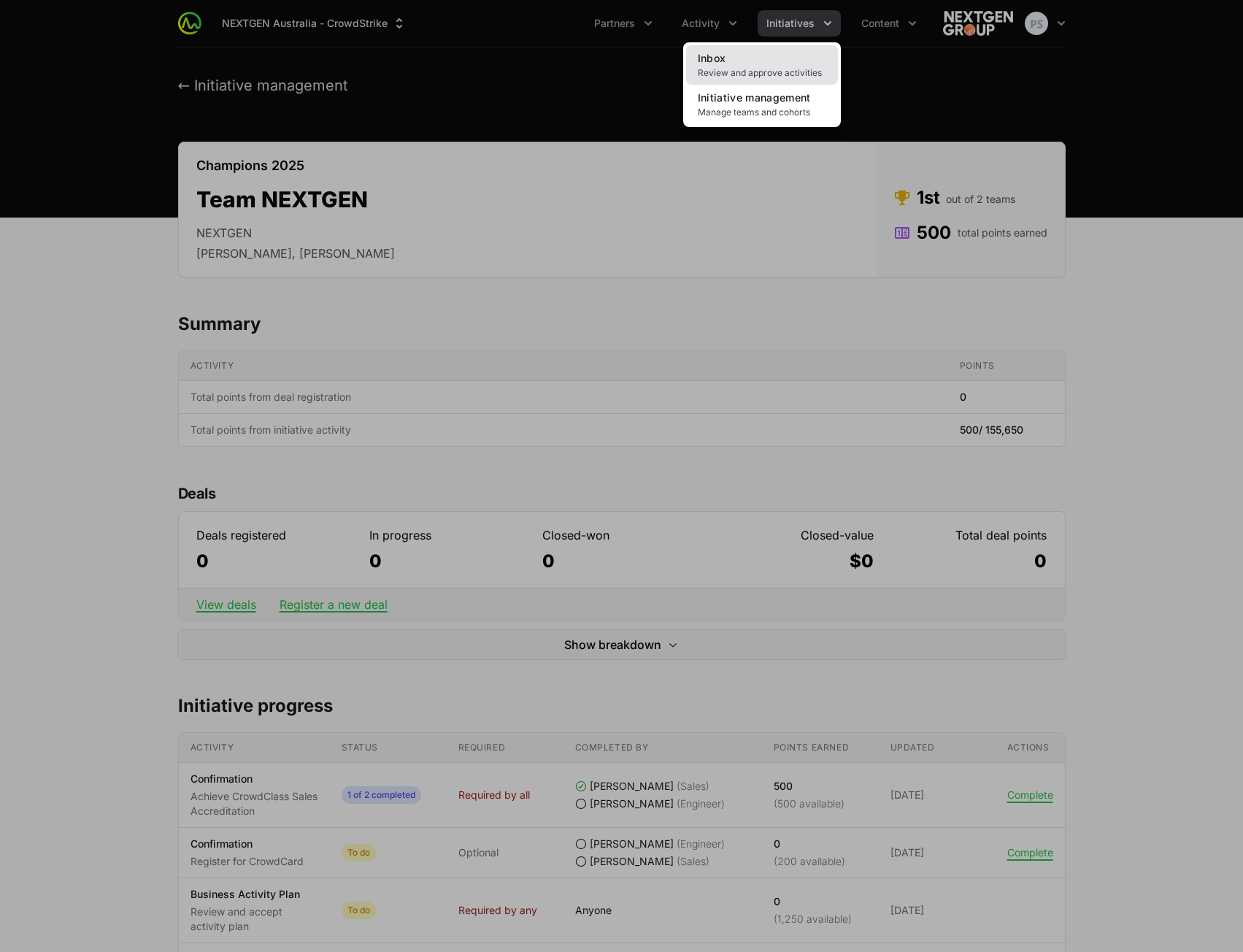
click at [785, 68] on span "Review and approve activities" at bounding box center [762, 72] width 128 height 12
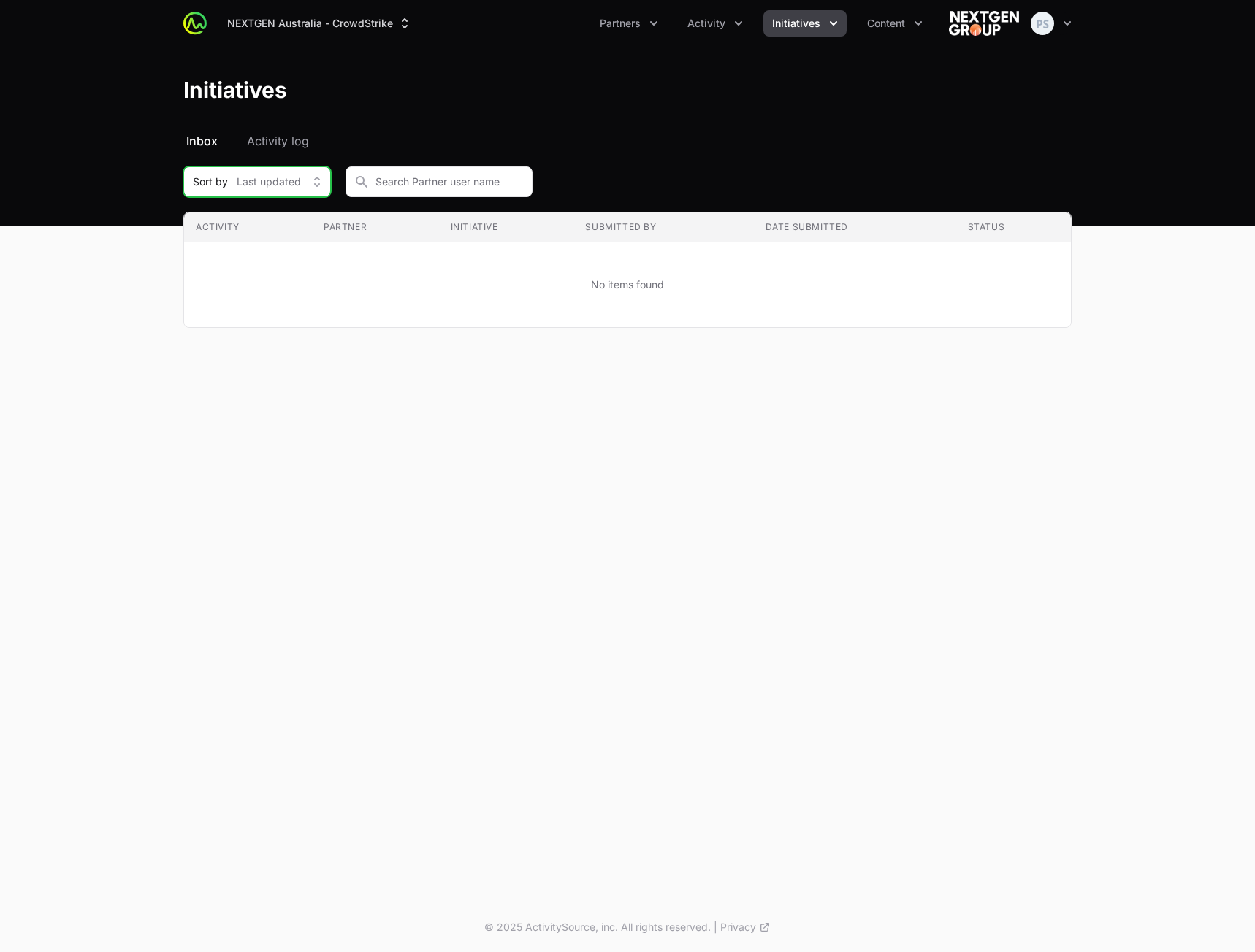
click at [280, 185] on span "Last updated" at bounding box center [269, 182] width 64 height 14
click at [398, 181] on input "Initiative Approvals Filters" at bounding box center [439, 182] width 187 height 30
click at [283, 182] on span "Last updated" at bounding box center [269, 182] width 64 height 14
click at [236, 368] on div "NEXTGEN Australia - CrowdStrike Partners Activity Initiatives Content Open user…" at bounding box center [628, 451] width 1255 height 902
click at [269, 147] on span "Activity log" at bounding box center [278, 141] width 62 height 18
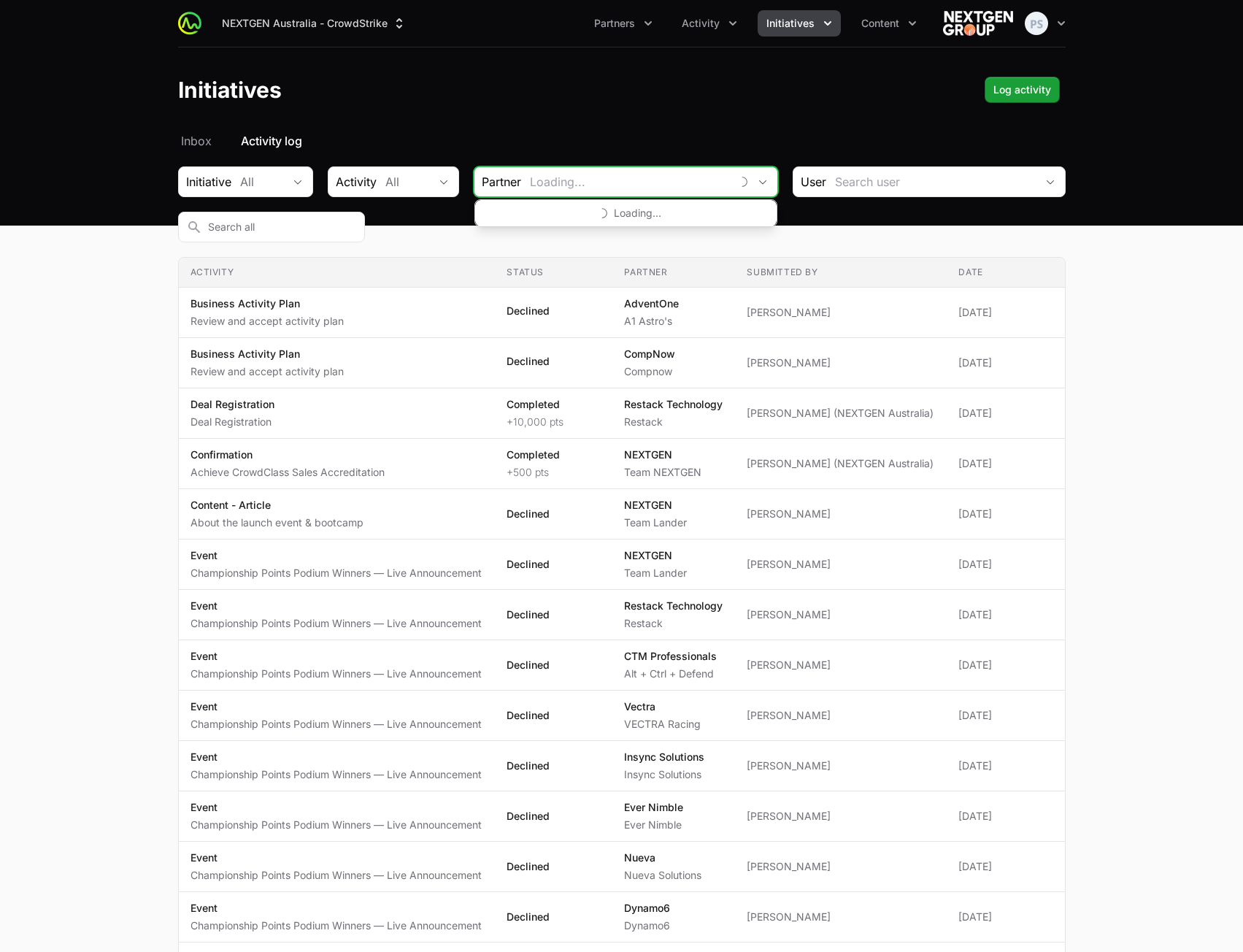
click at [585, 193] on input "Initiative activity log Filters" at bounding box center [626, 182] width 209 height 29
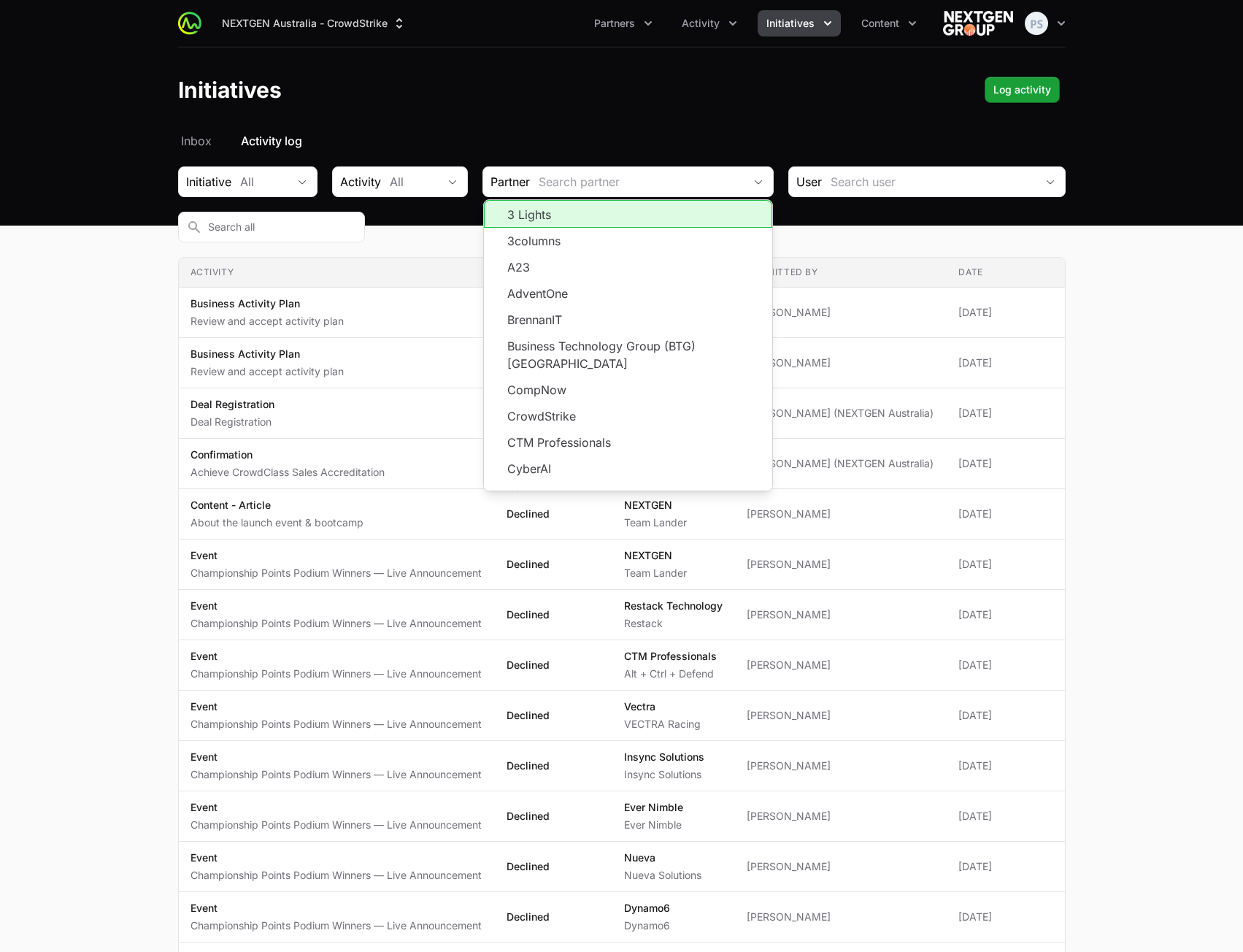
click at [575, 126] on header "Initiatives Log activity" at bounding box center [621, 89] width 1243 height 85
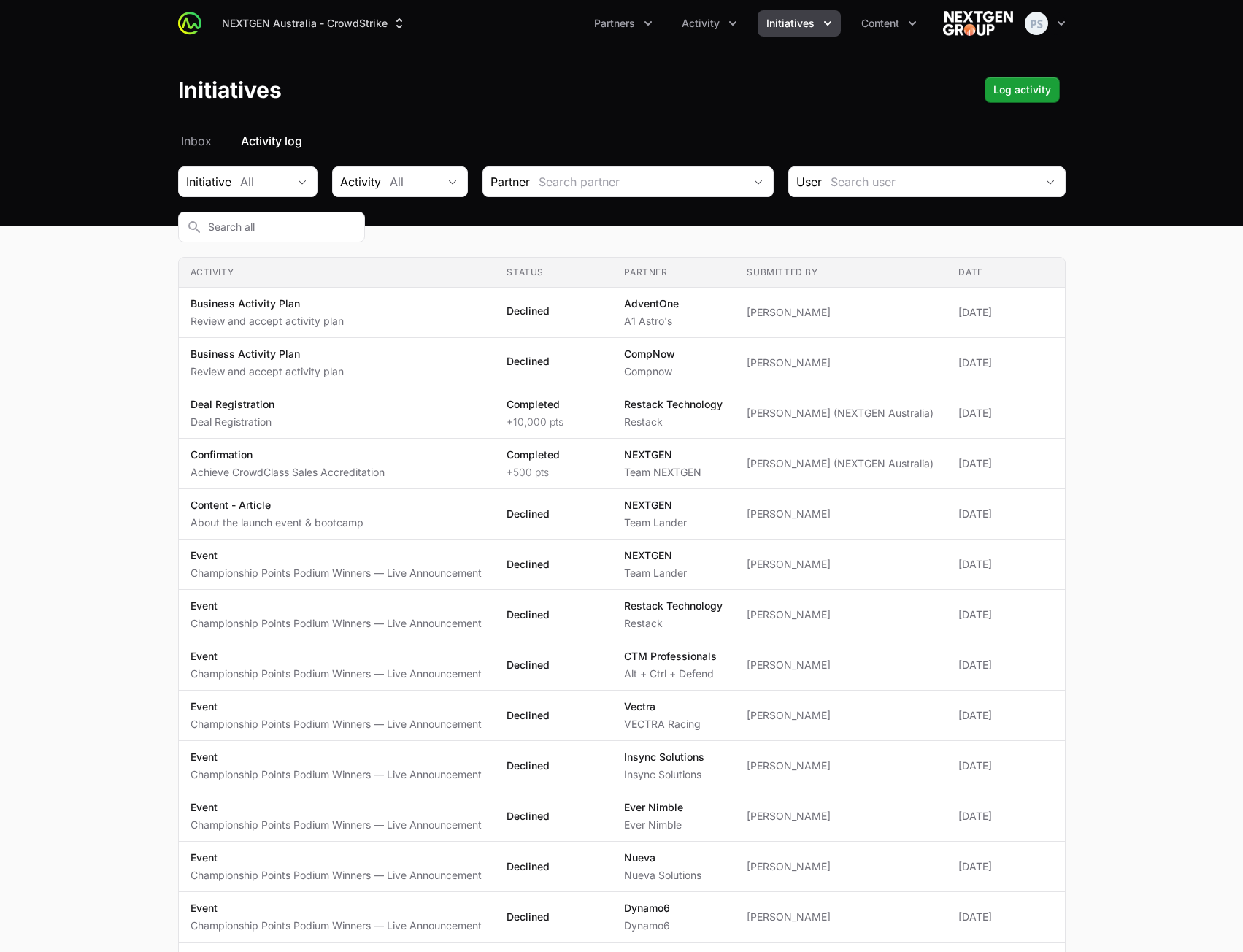
click at [422, 158] on div "Select a tab Inbox Activity log Inbox Activity log Initiative All Activity All …" at bounding box center [622, 880] width 934 height 1496
click at [418, 173] on div "All" at bounding box center [414, 182] width 48 height 18
click at [465, 132] on div "NEXTGEN Australia - CrowdStrike Partners Activity Initiatives Content Open user…" at bounding box center [621, 814] width 1243 height 1628
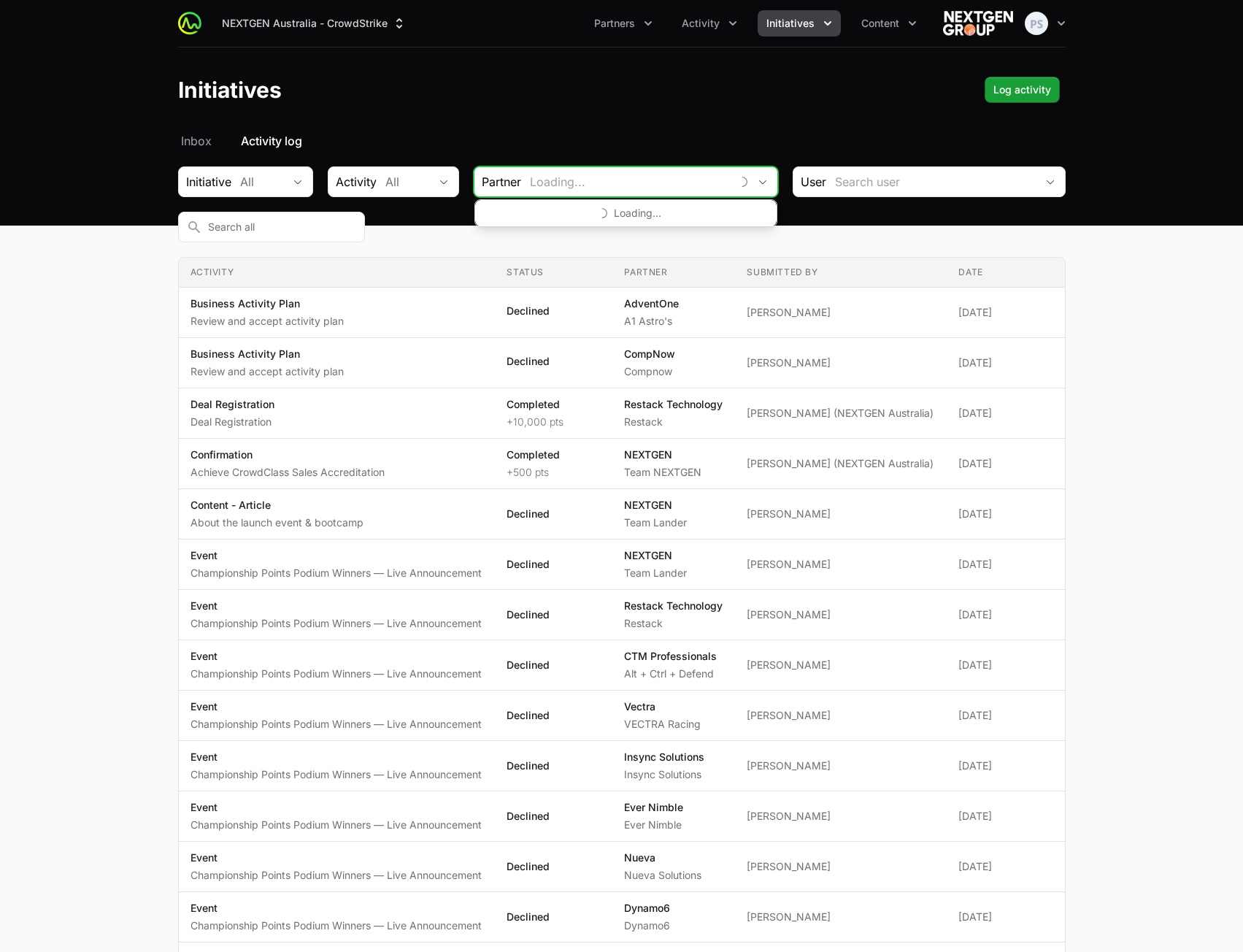
click at [585, 177] on input "Initiative activity log Filters" at bounding box center [626, 182] width 209 height 29
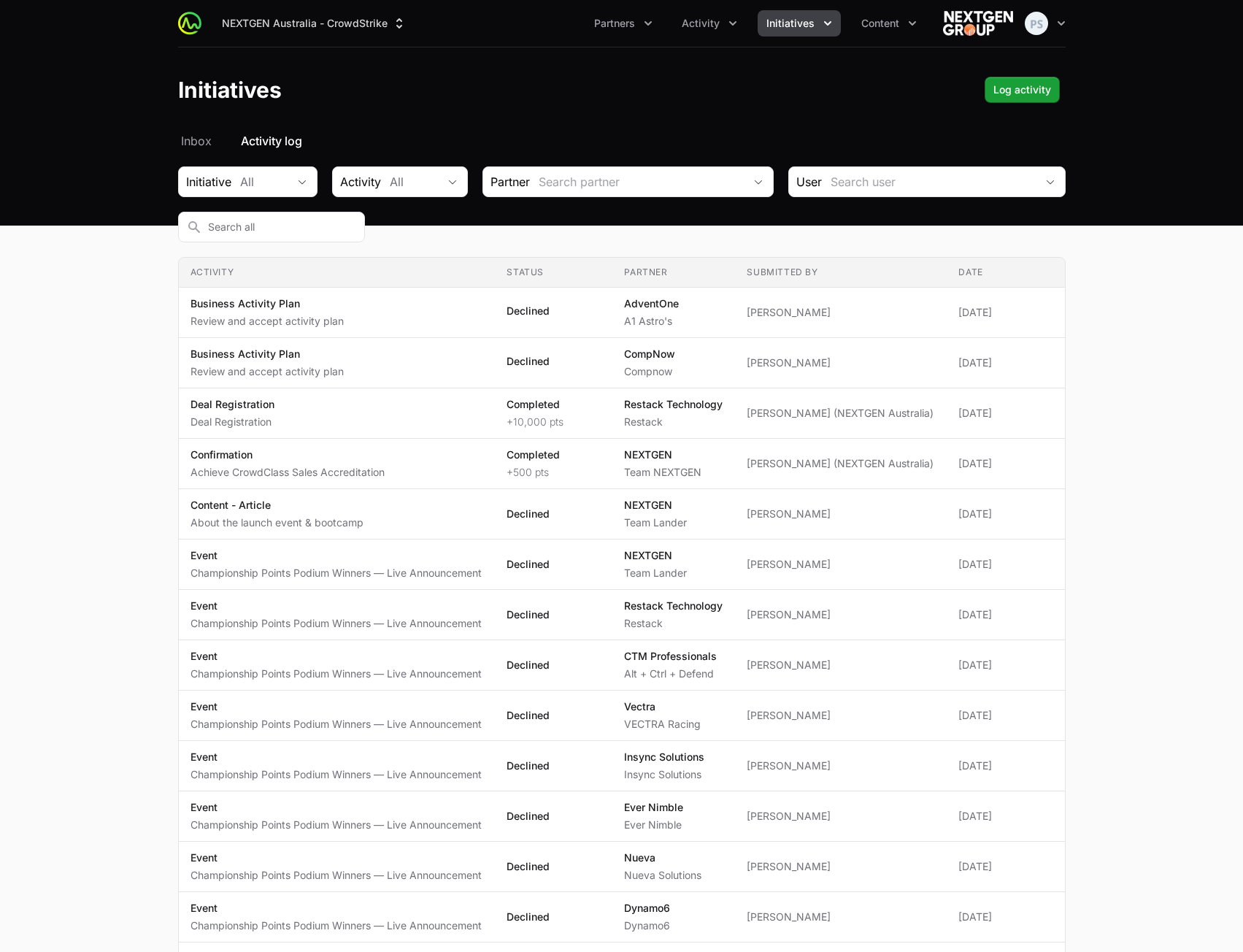
click at [586, 110] on header "Initiatives Log activity" at bounding box center [621, 89] width 1243 height 85
click at [289, 193] on button "All" at bounding box center [274, 182] width 86 height 29
click at [611, 92] on div "Initiatives Log activity" at bounding box center [622, 90] width 888 height 27
click at [819, 167] on div "User" at bounding box center [927, 182] width 278 height 30
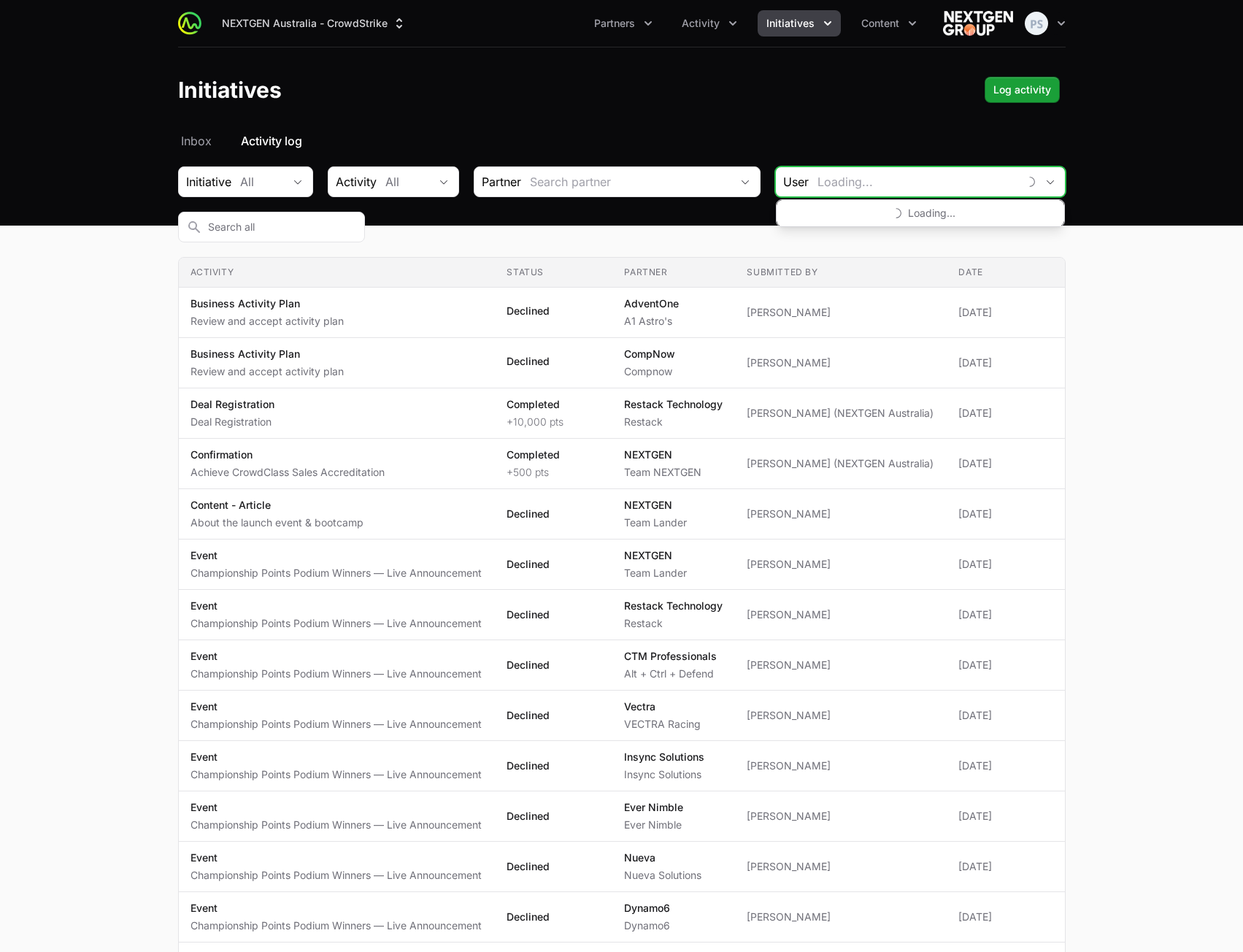
click at [859, 172] on input "Initiative activity log Filters" at bounding box center [913, 182] width 209 height 29
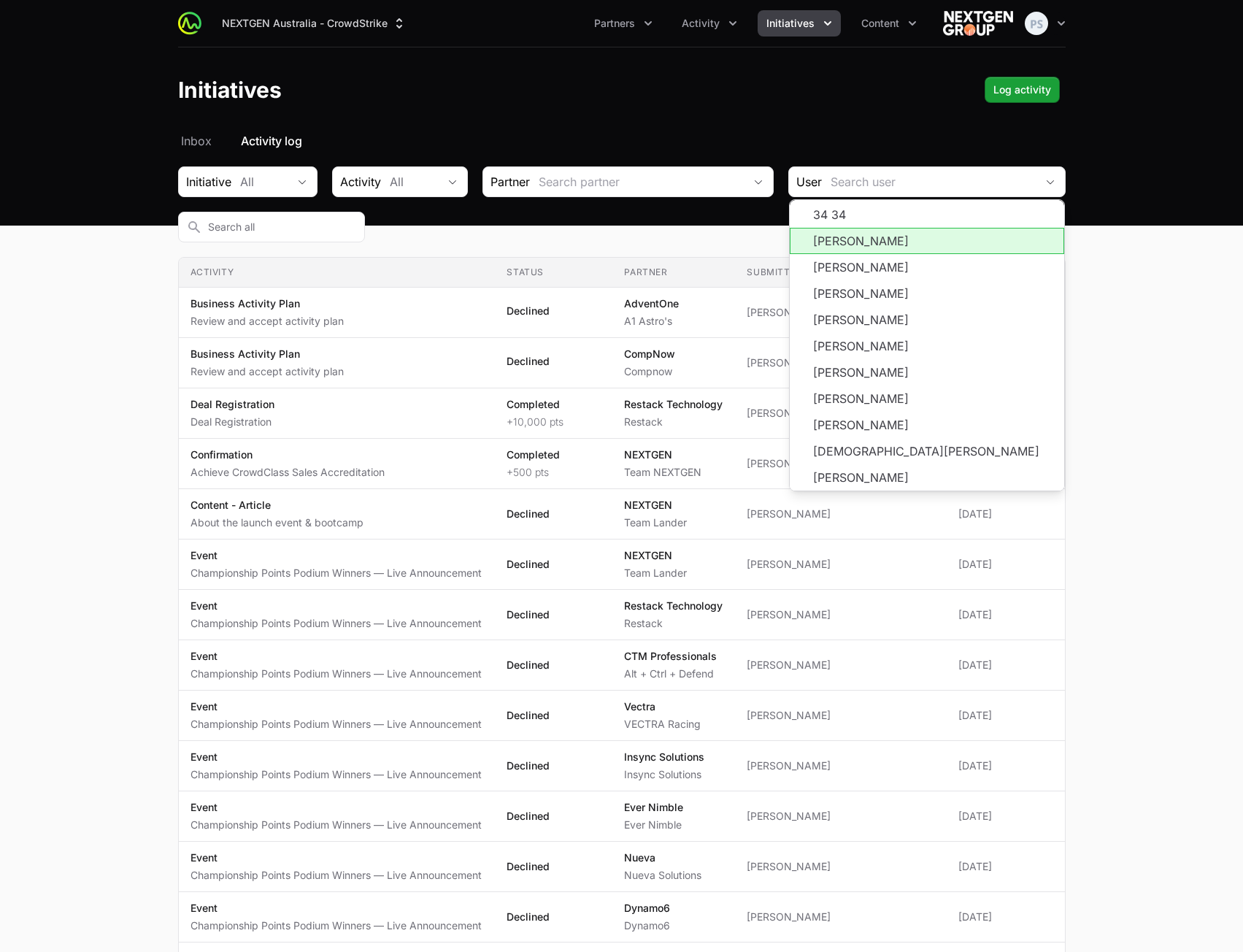
click at [787, 131] on header "Initiatives Log activity" at bounding box center [621, 89] width 1243 height 85
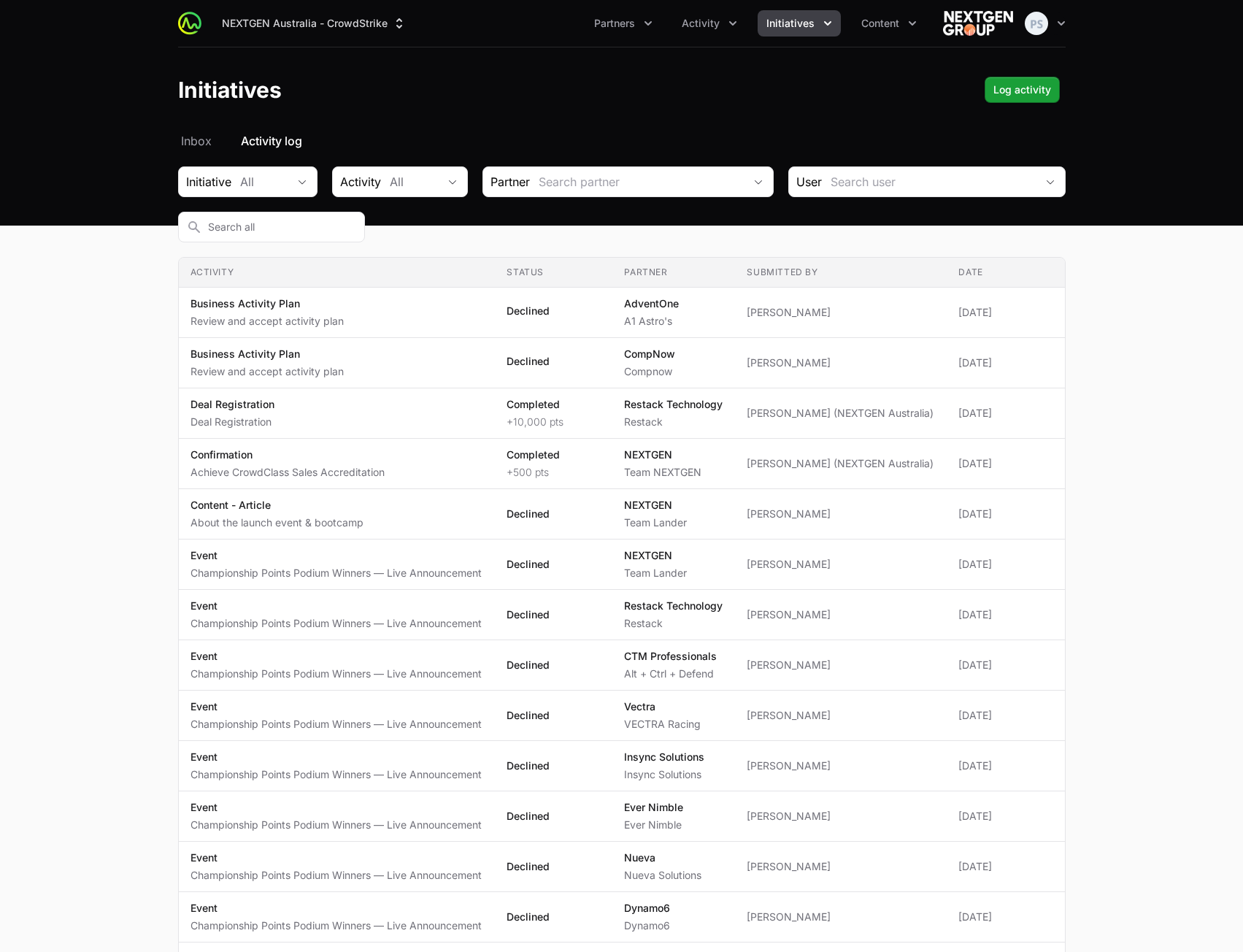
click at [1173, 304] on main "Select a tab Inbox Activity log Inbox Activity log Initiative All Activity All …" at bounding box center [621, 880] width 1243 height 1496
click at [278, 194] on button "All" at bounding box center [274, 182] width 86 height 29
click at [1089, 262] on main "Select a tab Inbox Activity log Inbox Activity log Initiative All All Champions…" at bounding box center [621, 880] width 1243 height 1496
click at [579, 206] on div "Initiative All Activity All Partner User" at bounding box center [622, 204] width 888 height 76
click at [581, 194] on input "Initiative activity log Filters" at bounding box center [637, 182] width 214 height 29
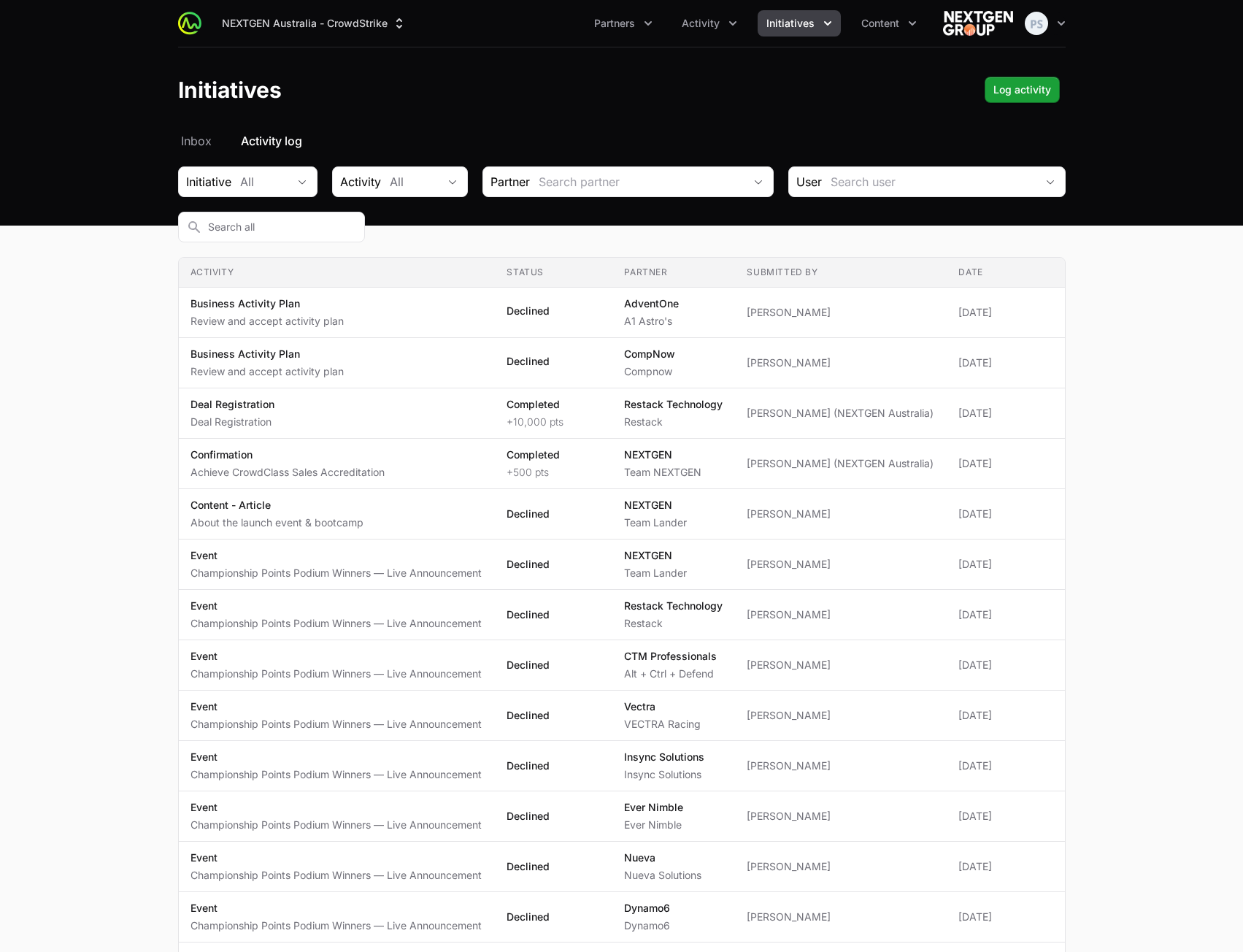
click at [644, 111] on header "Initiatives Log activity" at bounding box center [621, 89] width 1243 height 85
